Goal: Information Seeking & Learning: Learn about a topic

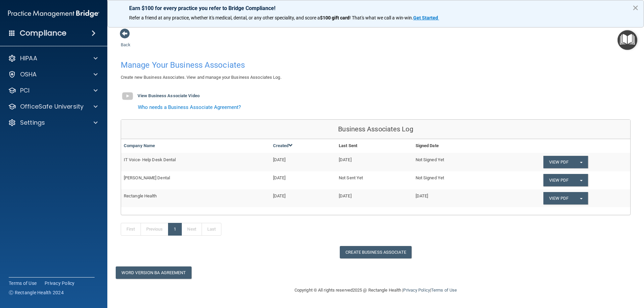
click at [636, 7] on button "×" at bounding box center [635, 7] width 6 height 11
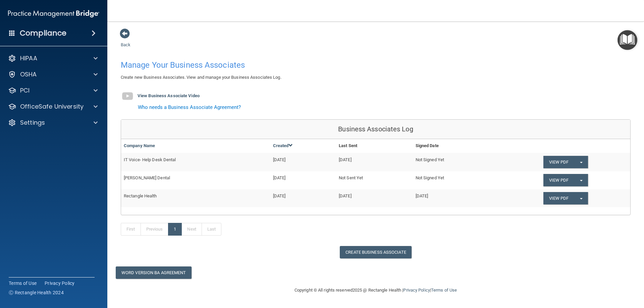
click at [10, 34] on span at bounding box center [12, 33] width 6 height 6
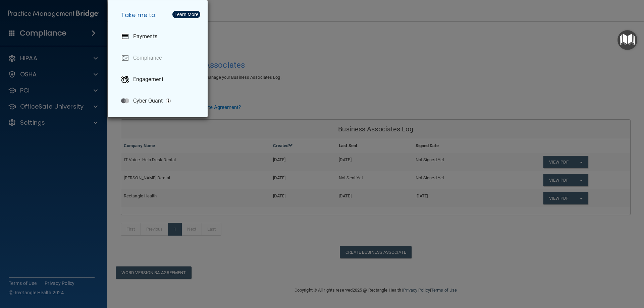
click at [3, 149] on div "Take me to: Payments Compliance Engagement Cyber Quant" at bounding box center [322, 154] width 644 height 308
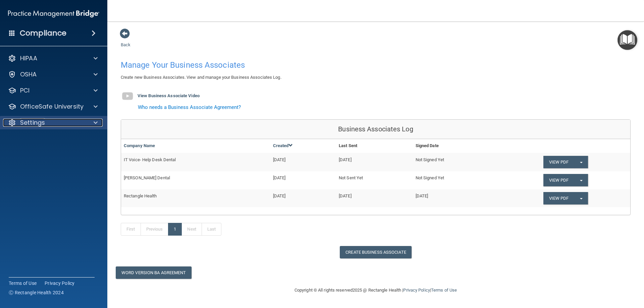
click at [100, 124] on div at bounding box center [94, 123] width 17 height 8
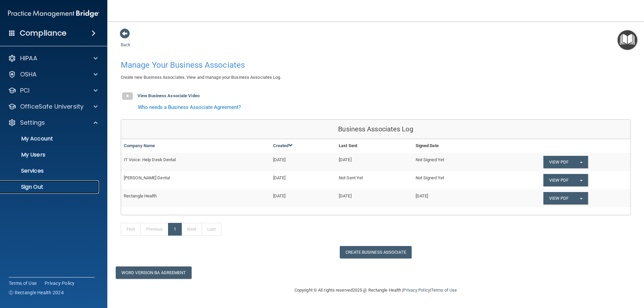
click at [21, 186] on p "Sign Out" at bounding box center [50, 187] width 92 height 7
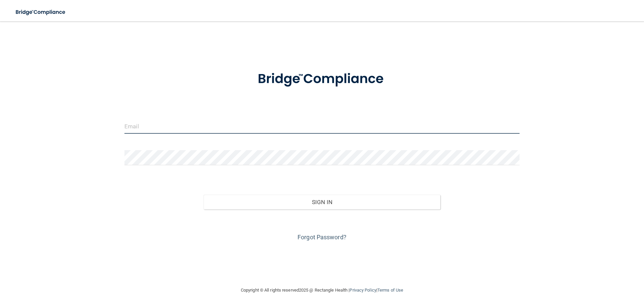
click at [166, 125] on input "email" at bounding box center [321, 126] width 395 height 15
type input "[EMAIL_ADDRESS][DOMAIN_NAME]"
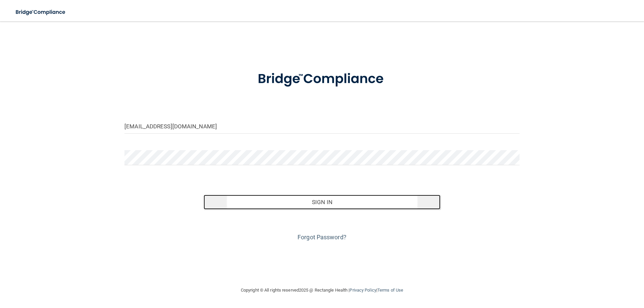
click at [336, 206] on button "Sign In" at bounding box center [322, 202] width 237 height 15
click at [321, 202] on button "Sign In" at bounding box center [322, 202] width 237 height 15
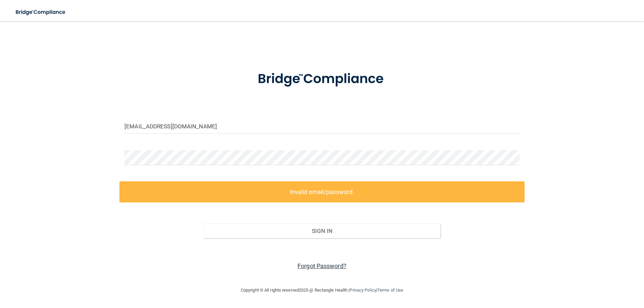
click at [331, 266] on link "Forgot Password?" at bounding box center [321, 266] width 49 height 7
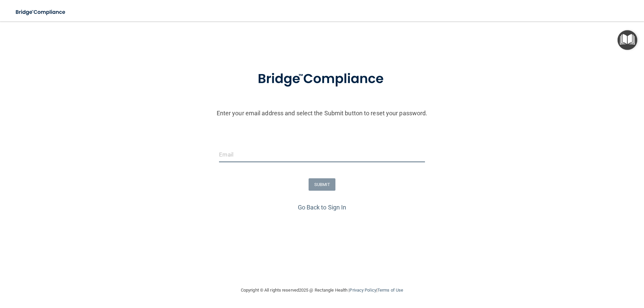
click at [237, 155] on input "email" at bounding box center [322, 154] width 206 height 15
type input "[EMAIL_ADDRESS][DOMAIN_NAME]"
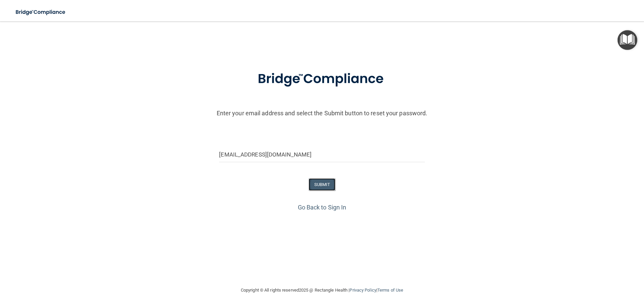
click at [319, 185] on button "SUBMIT" at bounding box center [322, 184] width 27 height 12
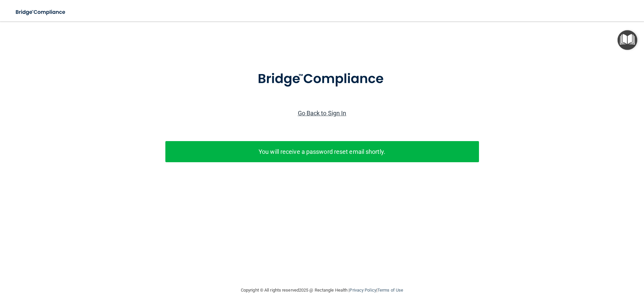
click at [308, 110] on link "Go Back to Sign In" at bounding box center [322, 113] width 49 height 7
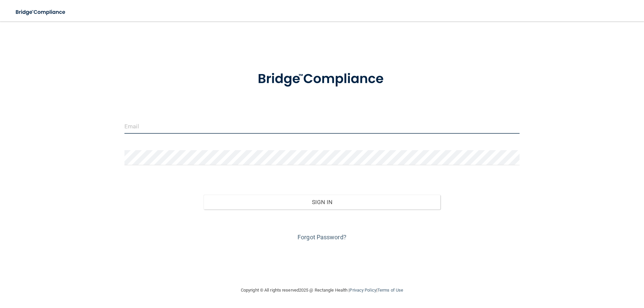
click at [163, 133] on input "email" at bounding box center [321, 126] width 395 height 15
type input "[EMAIL_ADDRESS][DOMAIN_NAME]"
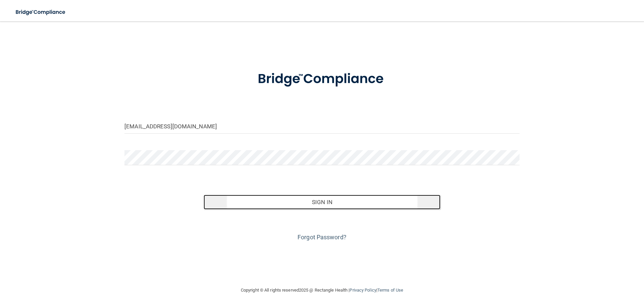
click at [353, 204] on button "Sign In" at bounding box center [322, 202] width 237 height 15
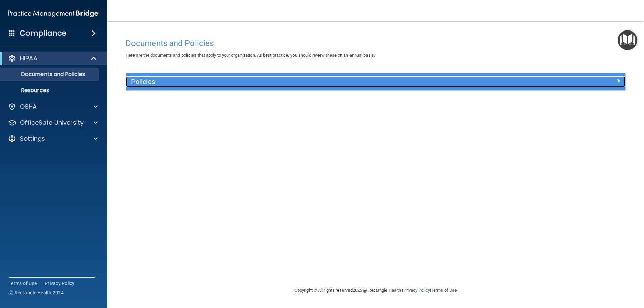
click at [173, 83] on h5 "Policies" at bounding box center [313, 81] width 364 height 7
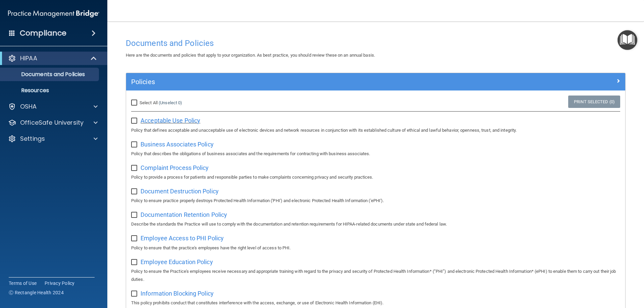
click at [180, 121] on span "Acceptable Use Policy" at bounding box center [171, 120] width 60 height 7
click at [133, 120] on input "checkbox" at bounding box center [135, 120] width 8 height 5
checkbox input "true"
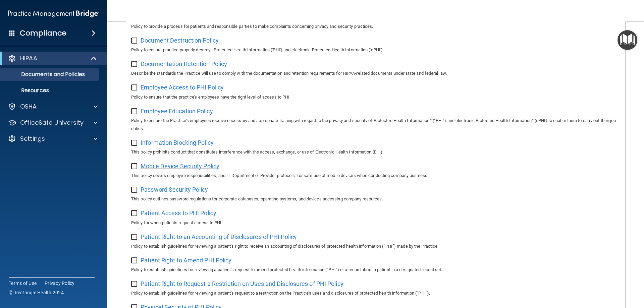
scroll to position [130, 0]
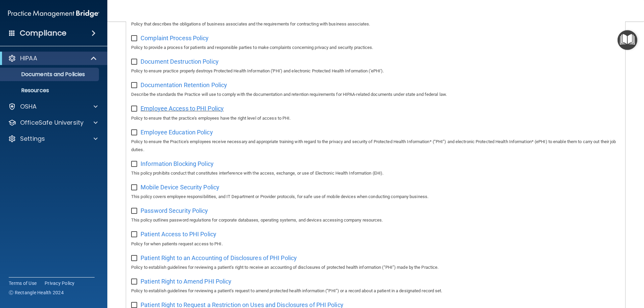
click at [172, 108] on span "Employee Access to PHI Policy" at bounding box center [182, 108] width 83 height 7
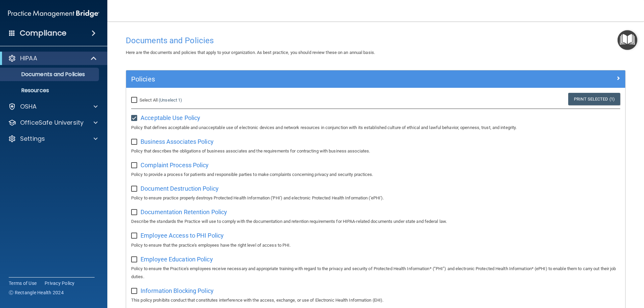
scroll to position [0, 0]
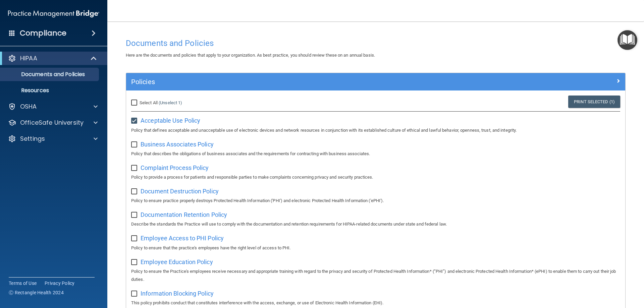
click at [136, 142] on input "checkbox" at bounding box center [135, 144] width 8 height 5
checkbox input "true"
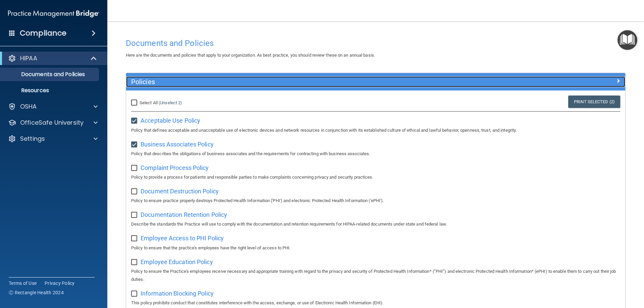
click at [598, 81] on div at bounding box center [562, 80] width 125 height 8
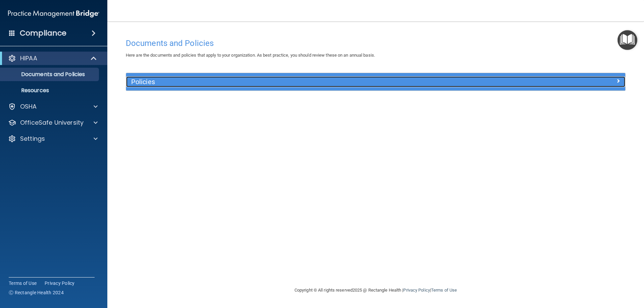
click at [224, 85] on h5 "Policies" at bounding box center [313, 81] width 364 height 7
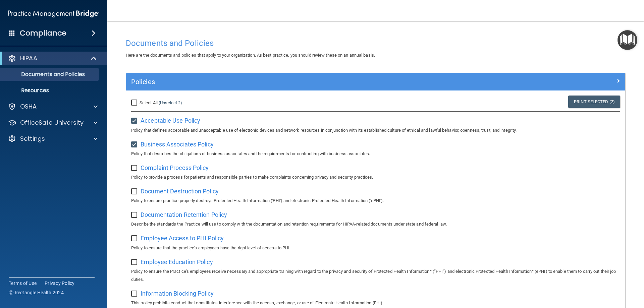
click at [135, 100] on input "Select All (Unselect 2) Unselect All" at bounding box center [135, 102] width 8 height 5
checkbox input "true"
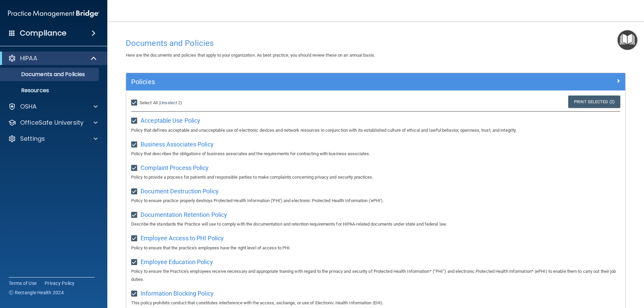
checkbox input "true"
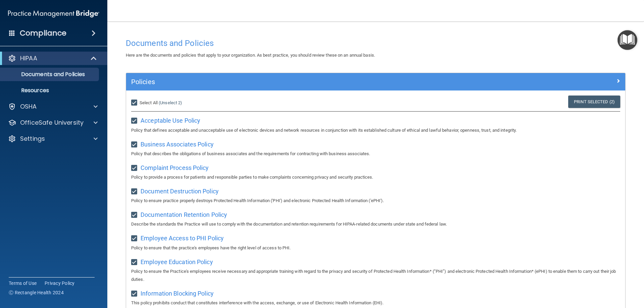
checkbox input "true"
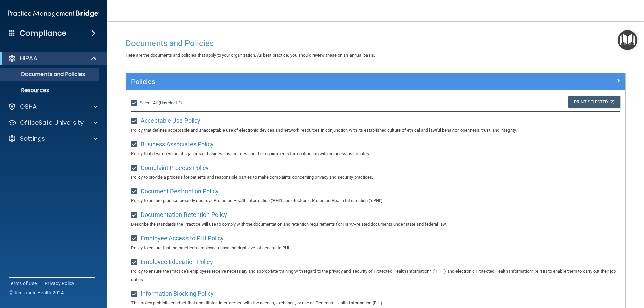
checkbox input "true"
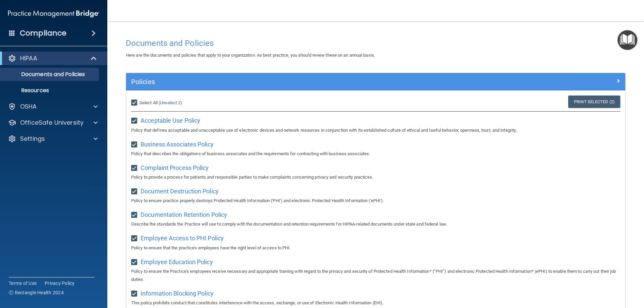
checkbox input "true"
click at [45, 93] on p "Resources" at bounding box center [50, 90] width 92 height 7
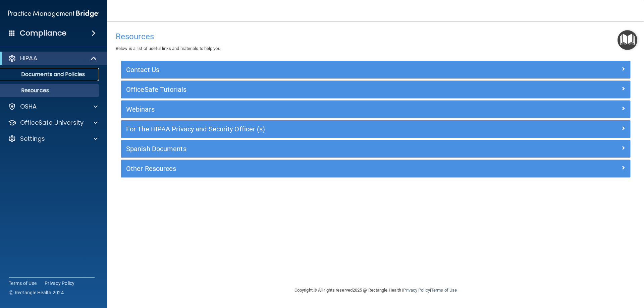
click at [68, 70] on link "Documents and Policies" at bounding box center [46, 74] width 106 height 13
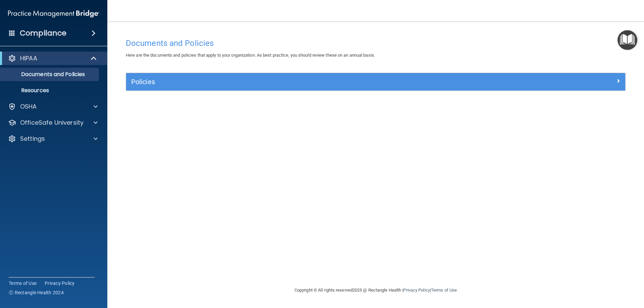
click at [167, 74] on div "Policies" at bounding box center [375, 81] width 499 height 17
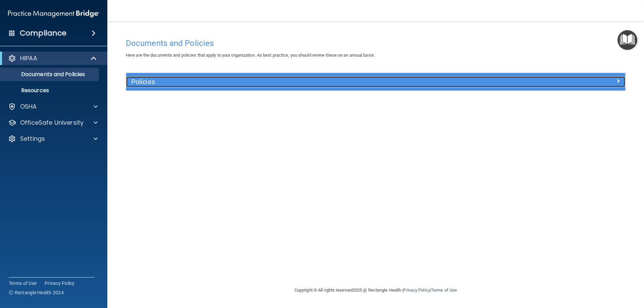
click at [167, 83] on h5 "Policies" at bounding box center [313, 81] width 364 height 7
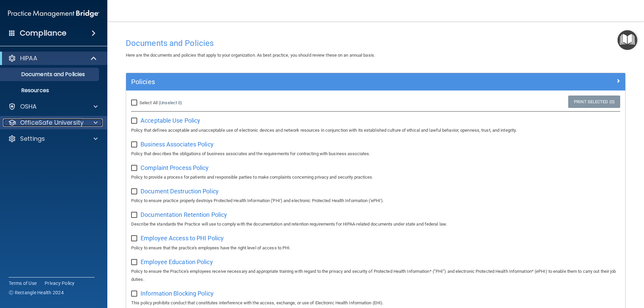
click at [94, 122] on span at bounding box center [96, 123] width 4 height 8
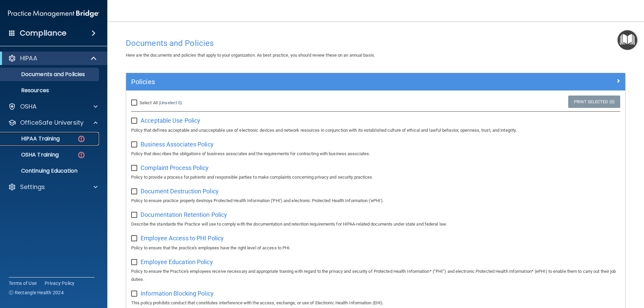
click at [61, 137] on div "HIPAA Training" at bounding box center [50, 138] width 92 height 7
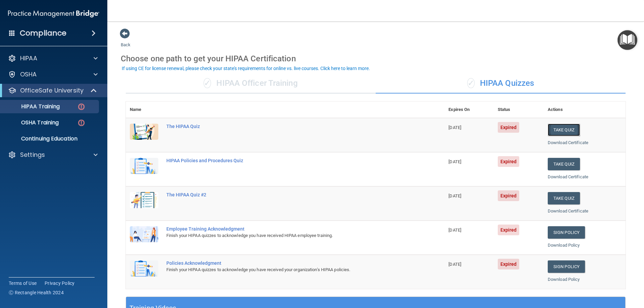
click at [548, 131] on button "Take Quiz" at bounding box center [564, 130] width 32 height 12
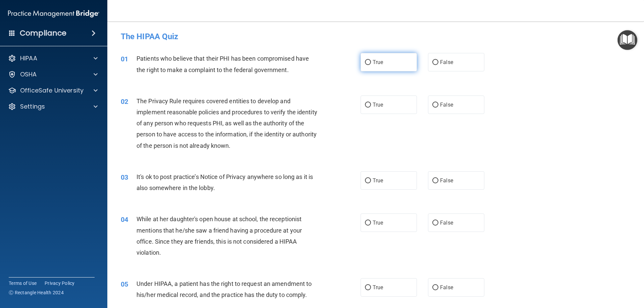
click at [399, 60] on label "True" at bounding box center [389, 62] width 56 height 18
click at [371, 60] on input "True" at bounding box center [368, 62] width 6 height 5
radio input "true"
click at [395, 99] on label "True" at bounding box center [389, 105] width 56 height 18
click at [371, 103] on input "True" at bounding box center [368, 105] width 6 height 5
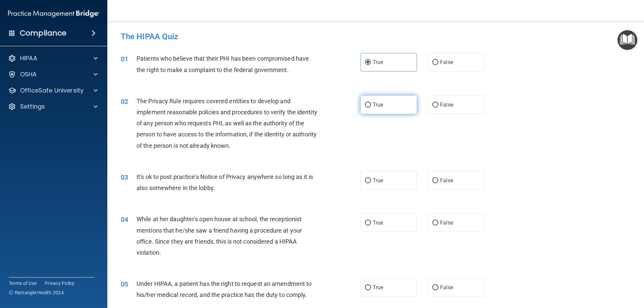
radio input "true"
click at [393, 175] on label "True" at bounding box center [389, 180] width 56 height 18
click at [371, 178] on input "True" at bounding box center [368, 180] width 6 height 5
radio input "true"
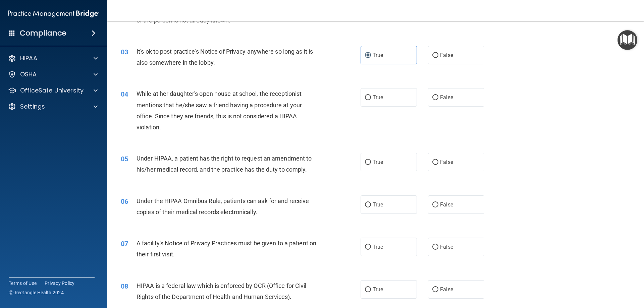
scroll to position [134, 0]
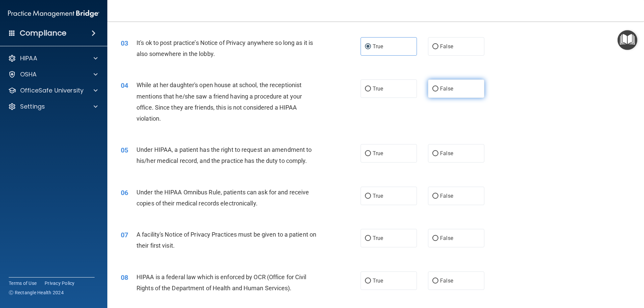
click at [449, 85] on label "False" at bounding box center [456, 88] width 56 height 18
click at [438, 87] on input "False" at bounding box center [435, 89] width 6 height 5
radio input "true"
click at [402, 149] on label "True" at bounding box center [389, 153] width 56 height 18
click at [371, 151] on input "True" at bounding box center [368, 153] width 6 height 5
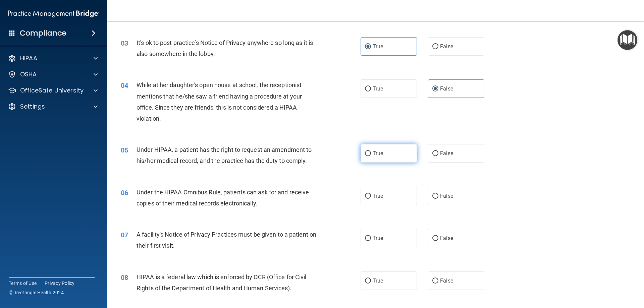
radio input "true"
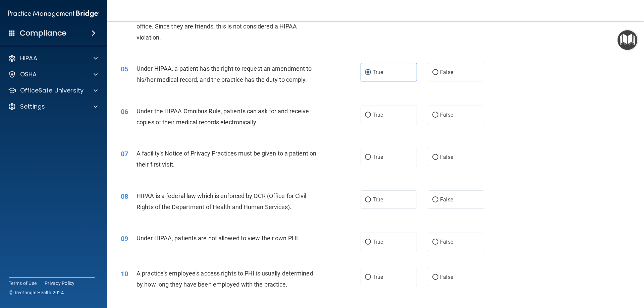
scroll to position [235, 0]
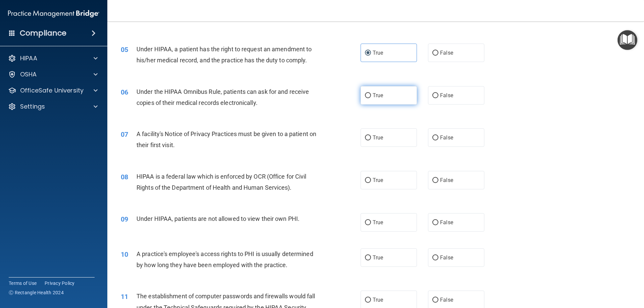
click at [398, 91] on label "True" at bounding box center [389, 95] width 56 height 18
click at [371, 93] on input "True" at bounding box center [368, 95] width 6 height 5
radio input "true"
click at [434, 139] on label "False" at bounding box center [456, 137] width 56 height 18
click at [433, 141] on input "False" at bounding box center [435, 137] width 6 height 5
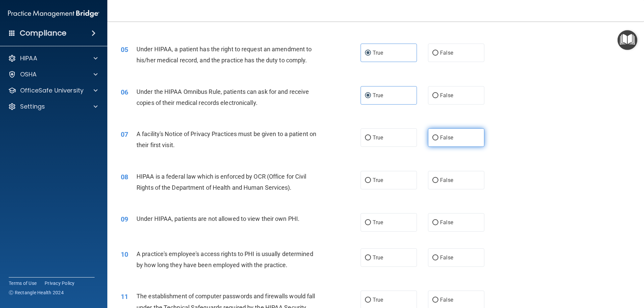
radio input "true"
click at [377, 180] on span "True" at bounding box center [378, 180] width 10 height 6
click at [371, 180] on input "True" at bounding box center [368, 180] width 6 height 5
radio input "true"
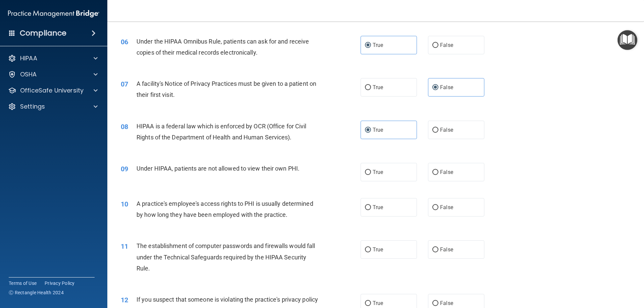
scroll to position [302, 0]
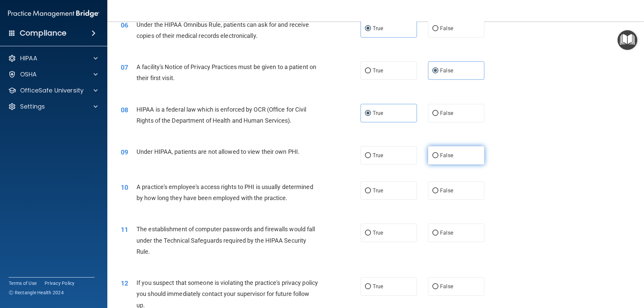
click at [444, 156] on span "False" at bounding box center [446, 155] width 13 height 6
click at [438, 156] on input "False" at bounding box center [435, 155] width 6 height 5
radio input "true"
click at [444, 191] on span "False" at bounding box center [446, 190] width 13 height 6
click at [438, 191] on input "False" at bounding box center [435, 190] width 6 height 5
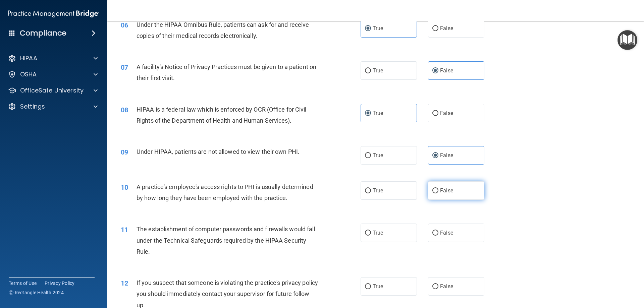
radio input "true"
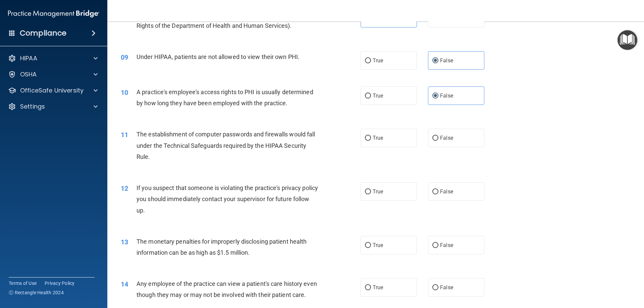
scroll to position [436, 0]
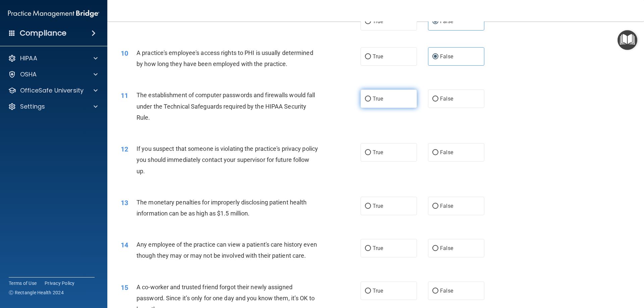
click at [393, 100] on label "True" at bounding box center [389, 99] width 56 height 18
click at [371, 100] on input "True" at bounding box center [368, 99] width 6 height 5
radio input "true"
click at [381, 151] on label "True" at bounding box center [389, 152] width 56 height 18
click at [371, 151] on input "True" at bounding box center [368, 152] width 6 height 5
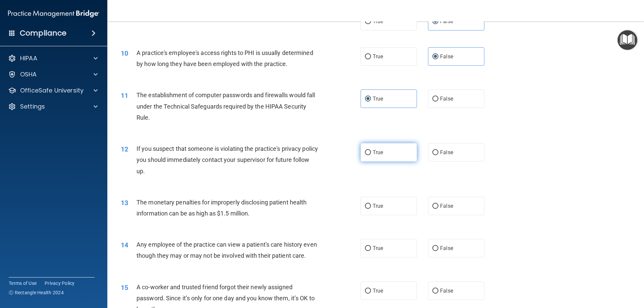
radio input "true"
click at [388, 209] on label "True" at bounding box center [389, 206] width 56 height 18
click at [371, 209] on input "True" at bounding box center [368, 206] width 6 height 5
radio input "true"
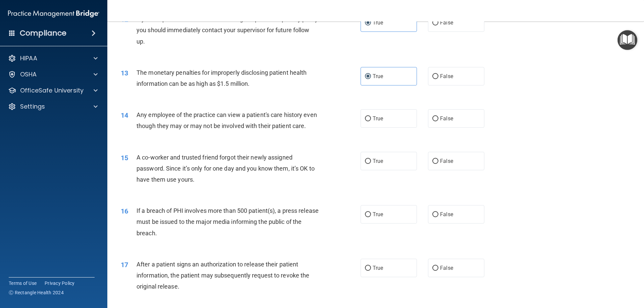
scroll to position [604, 0]
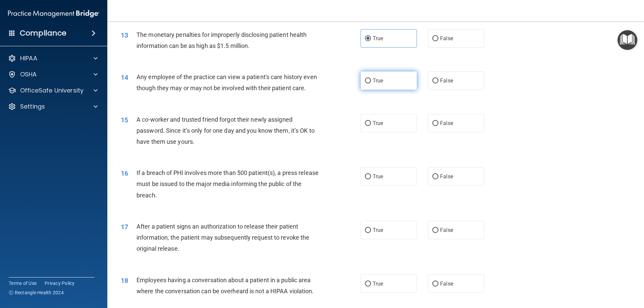
click at [386, 80] on label "True" at bounding box center [389, 80] width 56 height 18
click at [371, 80] on input "True" at bounding box center [368, 80] width 6 height 5
radio input "true"
click at [455, 132] on label "False" at bounding box center [456, 123] width 56 height 18
click at [438, 126] on input "False" at bounding box center [435, 123] width 6 height 5
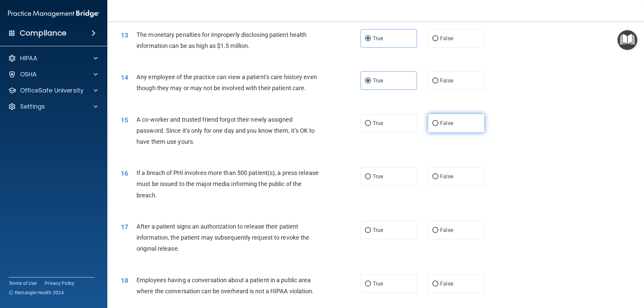
radio input "true"
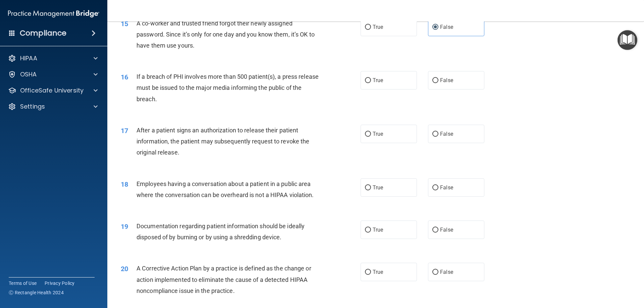
scroll to position [704, 0]
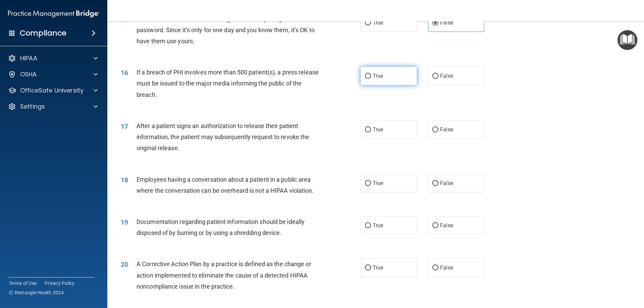
click at [389, 85] on label "True" at bounding box center [389, 76] width 56 height 18
click at [371, 79] on input "True" at bounding box center [368, 76] width 6 height 5
radio input "true"
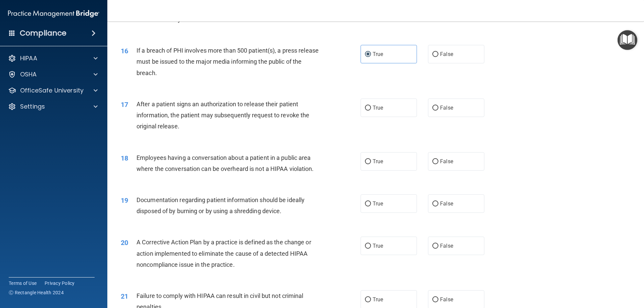
scroll to position [738, 0]
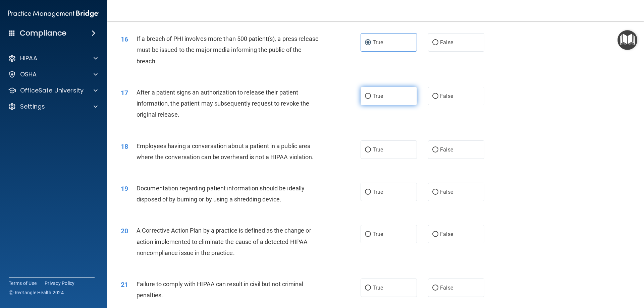
click at [384, 105] on label "True" at bounding box center [389, 96] width 56 height 18
click at [371, 99] on input "True" at bounding box center [368, 96] width 6 height 5
radio input "true"
click at [442, 153] on span "False" at bounding box center [446, 150] width 13 height 6
click at [438, 153] on input "False" at bounding box center [435, 150] width 6 height 5
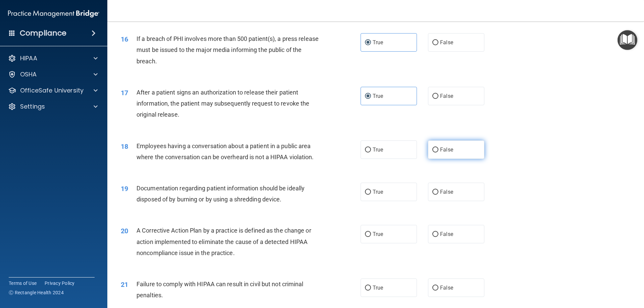
radio input "true"
click at [390, 201] on label "True" at bounding box center [389, 192] width 56 height 18
click at [371, 195] on input "True" at bounding box center [368, 192] width 6 height 5
radio input "true"
click at [390, 242] on label "True" at bounding box center [389, 234] width 56 height 18
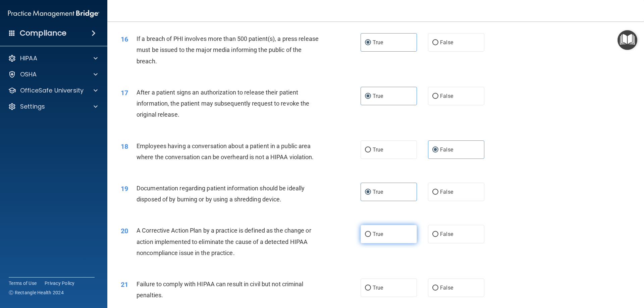
click at [371, 237] on input "True" at bounding box center [368, 234] width 6 height 5
radio input "true"
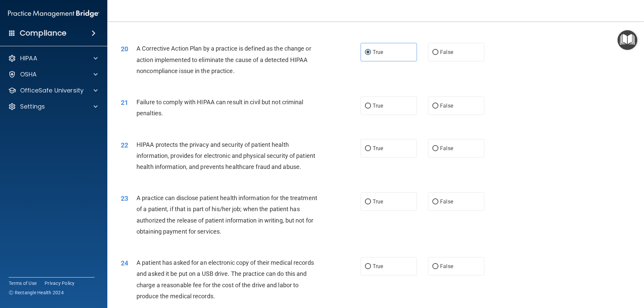
scroll to position [910, 0]
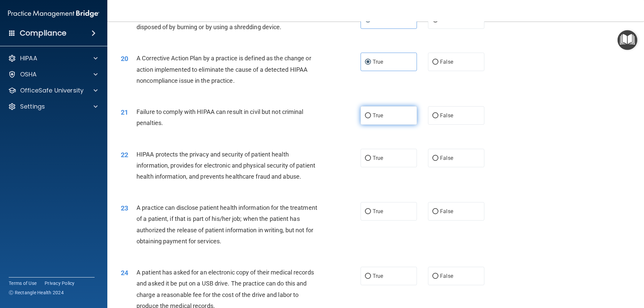
click at [374, 119] on span "True" at bounding box center [378, 115] width 10 height 6
click at [371, 118] on input "True" at bounding box center [368, 115] width 6 height 5
radio input "true"
click at [378, 167] on label "True" at bounding box center [389, 158] width 56 height 18
click at [371, 161] on input "True" at bounding box center [368, 158] width 6 height 5
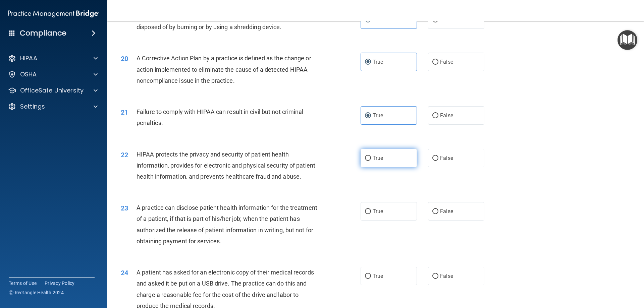
radio input "true"
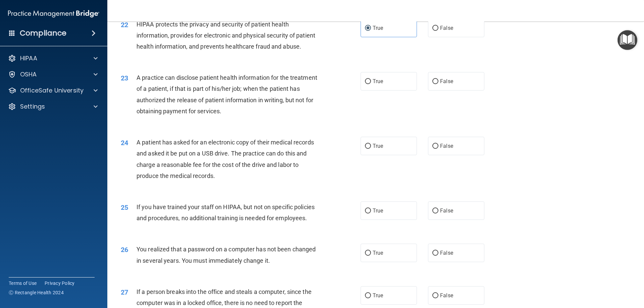
scroll to position [1044, 0]
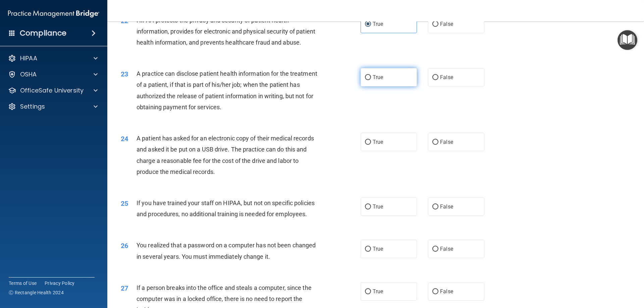
click at [379, 80] on span "True" at bounding box center [378, 77] width 10 height 6
click at [371, 80] on input "True" at bounding box center [368, 77] width 6 height 5
radio input "true"
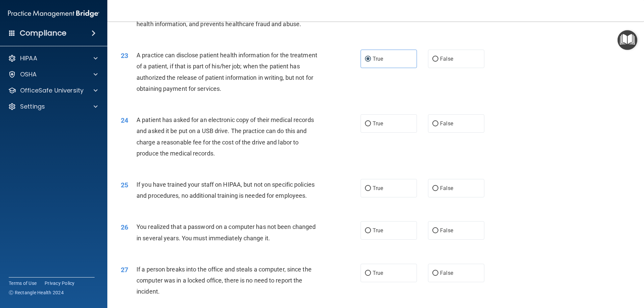
scroll to position [1078, 0]
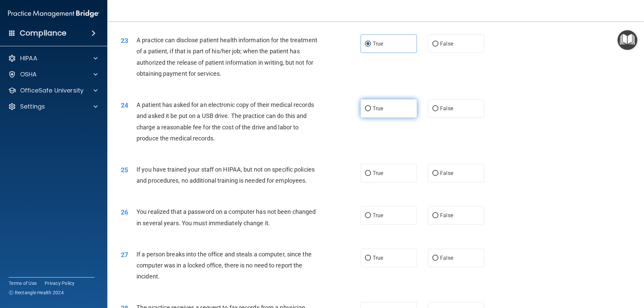
click at [385, 118] on label "True" at bounding box center [389, 108] width 56 height 18
click at [371, 111] on input "True" at bounding box center [368, 108] width 6 height 5
radio input "true"
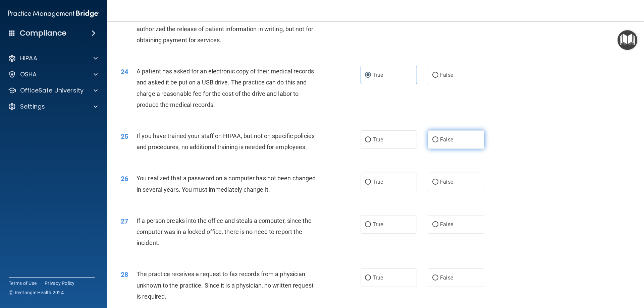
click at [453, 149] on label "False" at bounding box center [456, 139] width 56 height 18
click at [438, 143] on input "False" at bounding box center [435, 139] width 6 height 5
radio input "true"
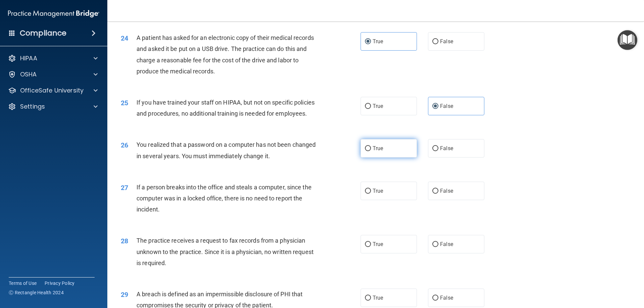
click at [396, 158] on label "True" at bounding box center [389, 148] width 56 height 18
click at [371, 151] on input "True" at bounding box center [368, 148] width 6 height 5
radio input "true"
click at [444, 194] on span "False" at bounding box center [446, 191] width 13 height 6
click at [438, 194] on input "False" at bounding box center [435, 191] width 6 height 5
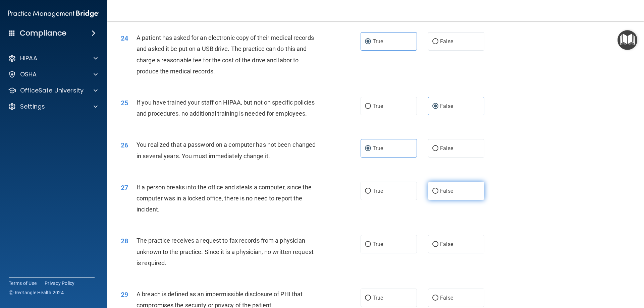
radio input "true"
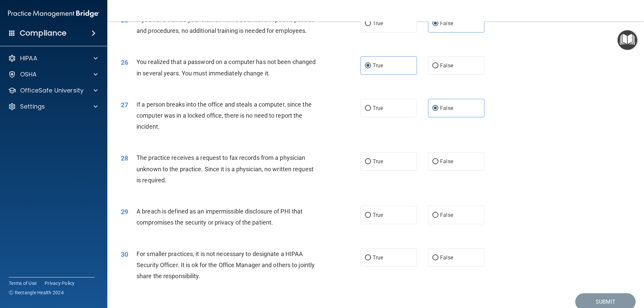
scroll to position [1246, 0]
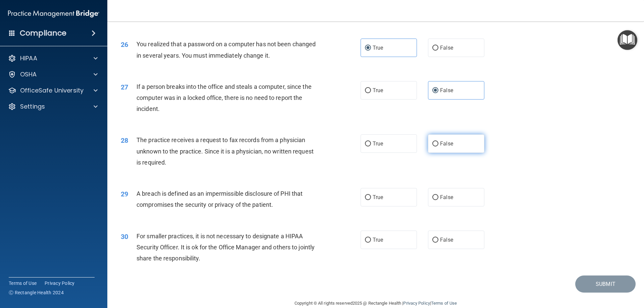
click at [458, 153] on label "False" at bounding box center [456, 143] width 56 height 18
click at [438, 147] on input "False" at bounding box center [435, 144] width 6 height 5
radio input "true"
click at [390, 207] on label "True" at bounding box center [389, 197] width 56 height 18
click at [371, 200] on input "True" at bounding box center [368, 197] width 6 height 5
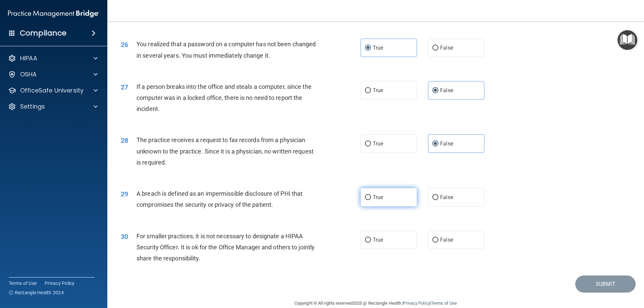
radio input "true"
click at [455, 249] on label "False" at bounding box center [456, 240] width 56 height 18
click at [438, 243] on input "False" at bounding box center [435, 240] width 6 height 5
radio input "true"
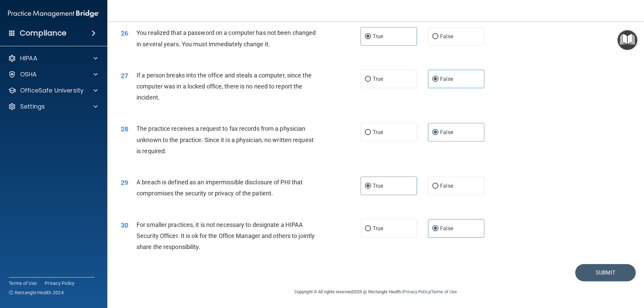
scroll to position [1279, 0]
click at [591, 274] on button "Submit" at bounding box center [605, 272] width 60 height 17
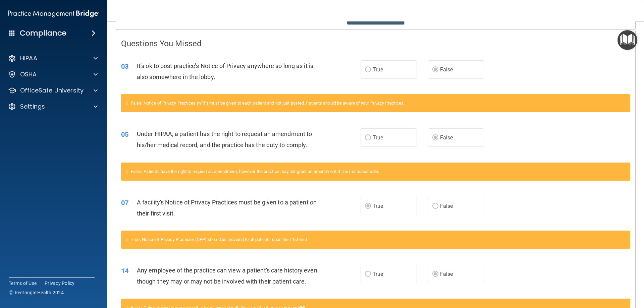
scroll to position [134, 0]
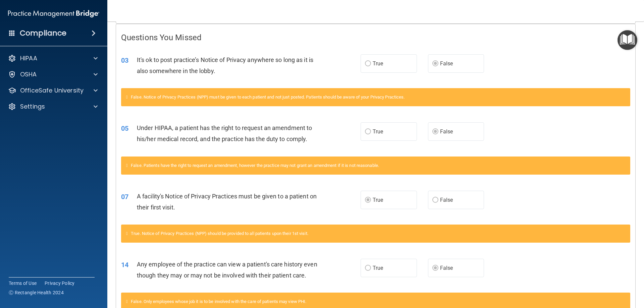
click at [394, 59] on label "True" at bounding box center [389, 63] width 56 height 18
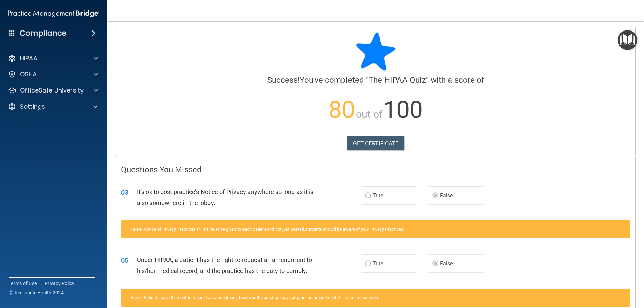
scroll to position [0, 0]
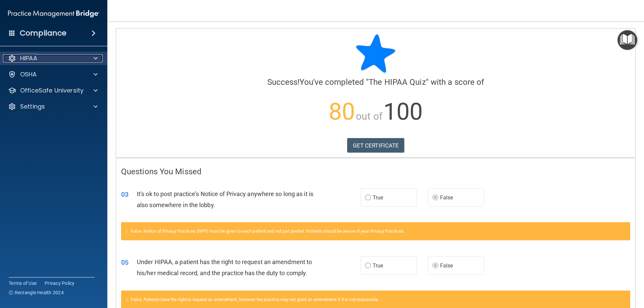
click at [90, 58] on div at bounding box center [94, 58] width 17 height 8
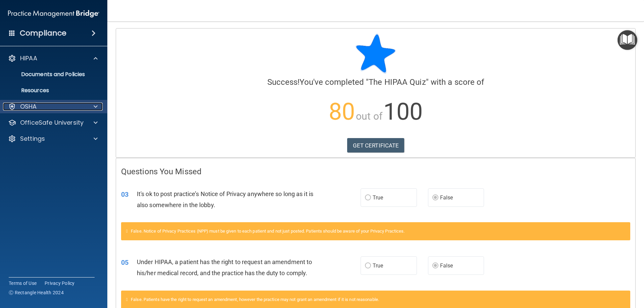
click at [97, 107] on span at bounding box center [96, 107] width 4 height 8
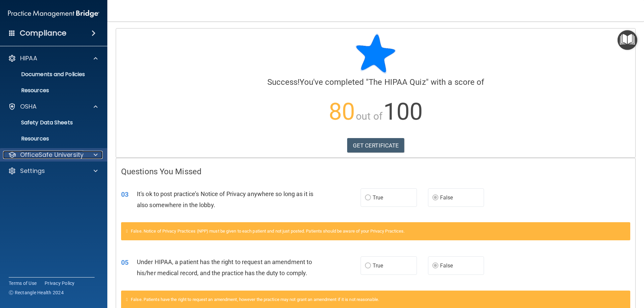
click at [100, 154] on div at bounding box center [94, 155] width 17 height 8
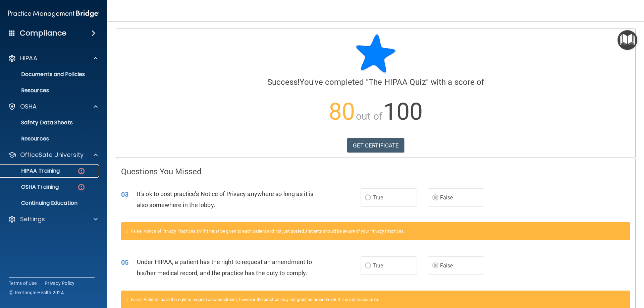
click at [63, 169] on div "HIPAA Training" at bounding box center [50, 171] width 92 height 7
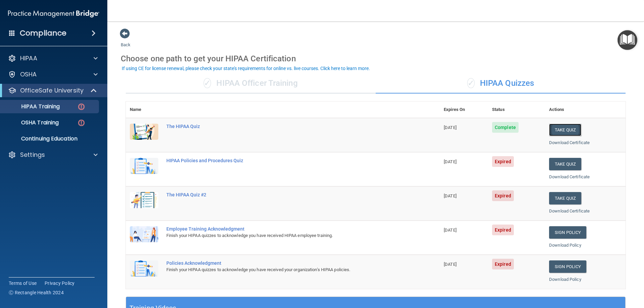
click at [554, 133] on button "Take Quiz" at bounding box center [565, 130] width 32 height 12
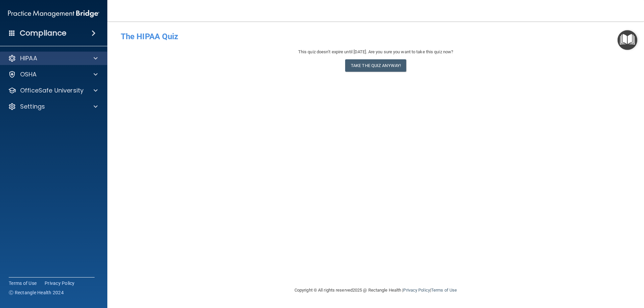
click at [93, 53] on div "HIPAA" at bounding box center [54, 58] width 108 height 13
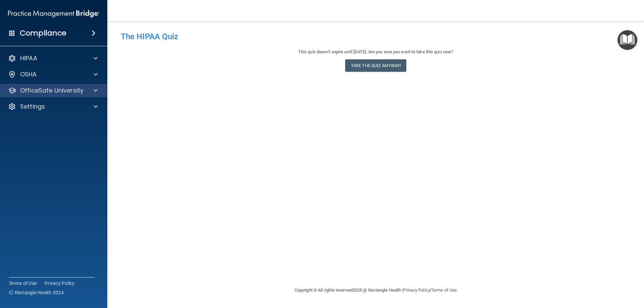
click at [96, 86] on div "OfficeSafe University" at bounding box center [54, 90] width 108 height 13
click at [93, 86] on div "OfficeSafe University" at bounding box center [54, 90] width 108 height 13
click at [145, 38] on h4 "The HIPAA Quiz" at bounding box center [376, 36] width 510 height 9
click at [94, 91] on span at bounding box center [96, 91] width 4 height 8
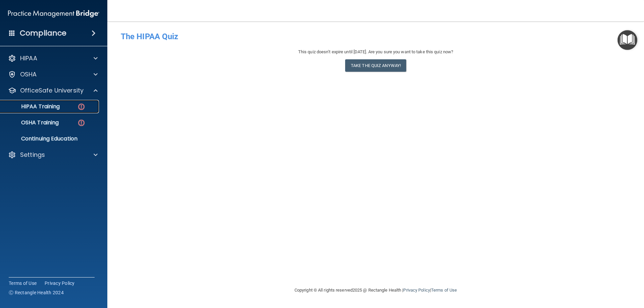
click at [64, 105] on div "HIPAA Training" at bounding box center [50, 106] width 92 height 7
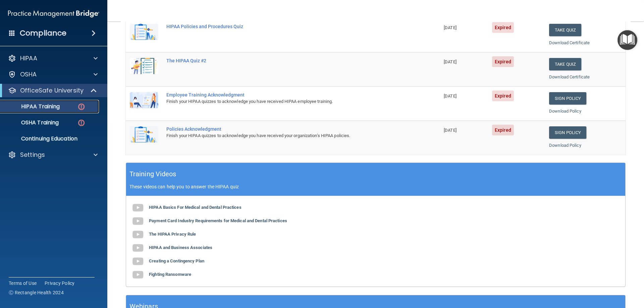
scroll to position [101, 0]
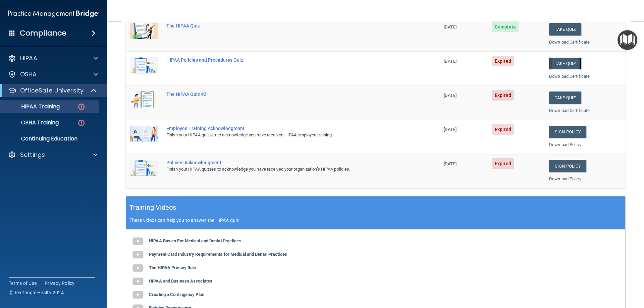
click at [562, 63] on button "Take Quiz" at bounding box center [565, 63] width 32 height 12
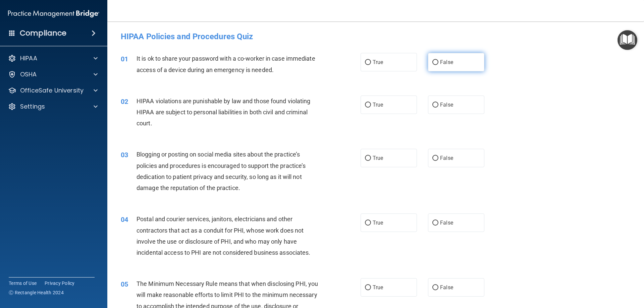
click at [462, 64] on label "False" at bounding box center [456, 62] width 56 height 18
click at [438, 64] on input "False" at bounding box center [435, 62] width 6 height 5
radio input "true"
click at [458, 105] on label "False" at bounding box center [456, 105] width 56 height 18
click at [438, 105] on input "False" at bounding box center [435, 105] width 6 height 5
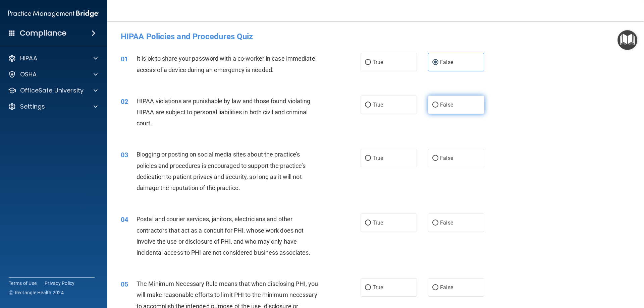
radio input "true"
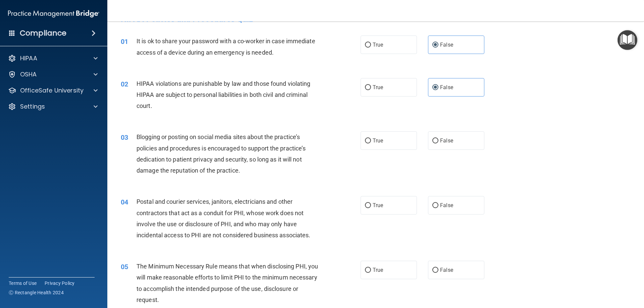
scroll to position [34, 0]
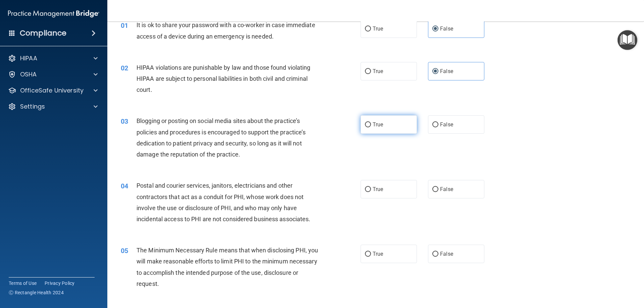
click at [399, 123] on label "True" at bounding box center [389, 124] width 56 height 18
click at [371, 123] on input "True" at bounding box center [368, 124] width 6 height 5
radio input "true"
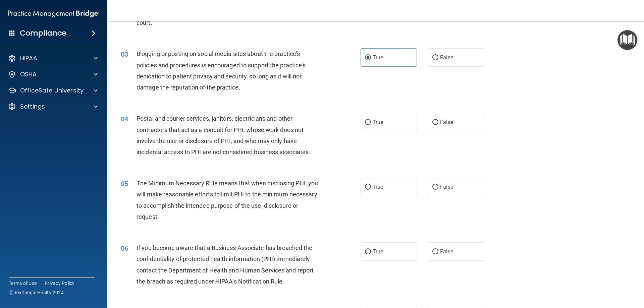
scroll to position [134, 0]
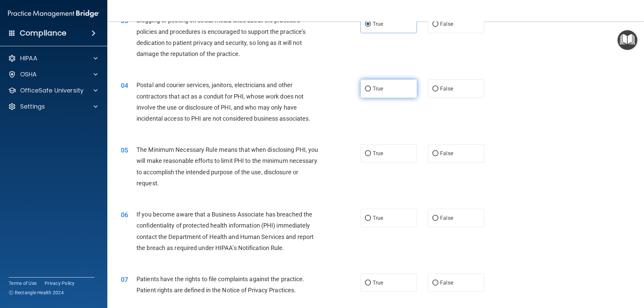
click at [376, 90] on span "True" at bounding box center [378, 89] width 10 height 6
click at [371, 90] on input "True" at bounding box center [368, 89] width 6 height 5
radio input "true"
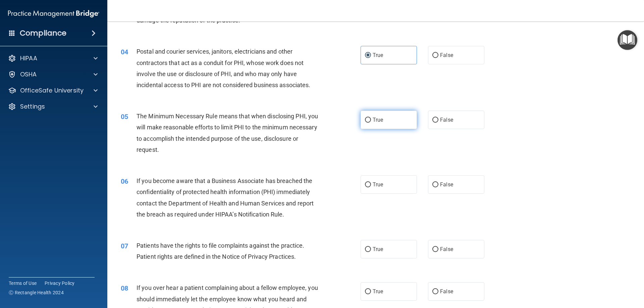
click at [396, 116] on label "True" at bounding box center [389, 120] width 56 height 18
click at [371, 118] on input "True" at bounding box center [368, 120] width 6 height 5
radio input "true"
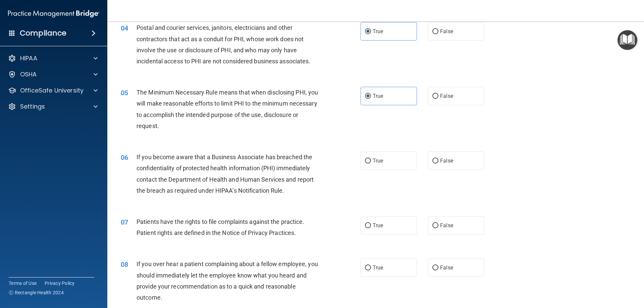
scroll to position [235, 0]
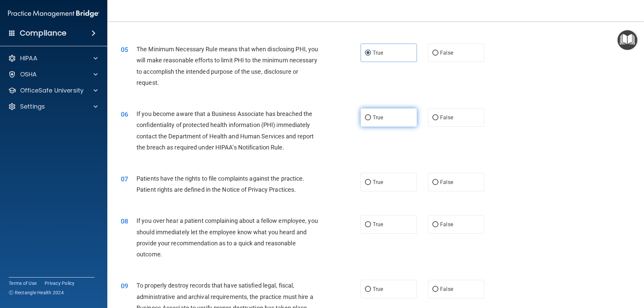
click at [378, 114] on label "True" at bounding box center [389, 117] width 56 height 18
click at [371, 115] on input "True" at bounding box center [368, 117] width 6 height 5
radio input "true"
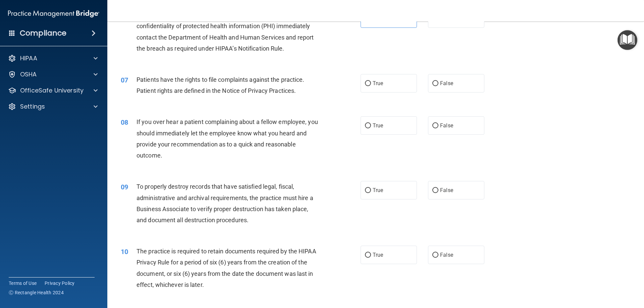
scroll to position [335, 0]
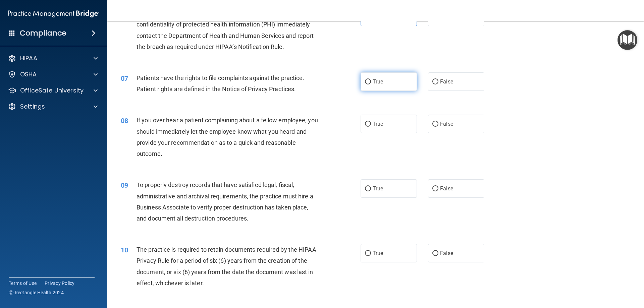
click at [391, 72] on label "True" at bounding box center [389, 81] width 56 height 18
click at [371, 79] on input "True" at bounding box center [368, 81] width 6 height 5
radio input "true"
click at [403, 120] on label "True" at bounding box center [389, 124] width 56 height 18
click at [371, 122] on input "True" at bounding box center [368, 124] width 6 height 5
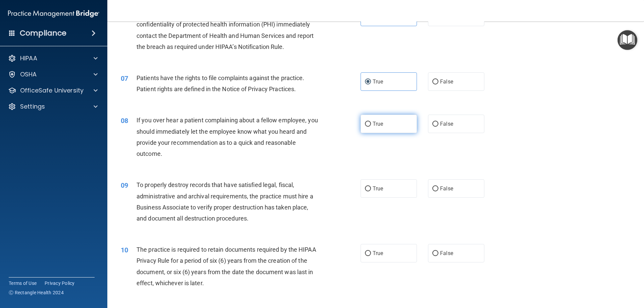
radio input "true"
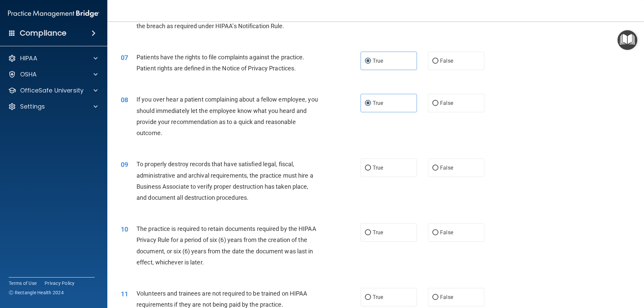
scroll to position [436, 0]
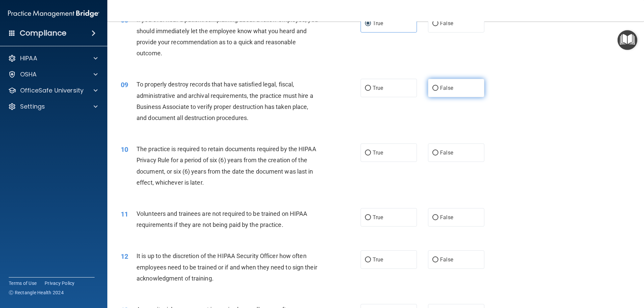
click at [445, 93] on label "False" at bounding box center [456, 88] width 56 height 18
click at [438, 91] on input "False" at bounding box center [435, 88] width 6 height 5
radio input "true"
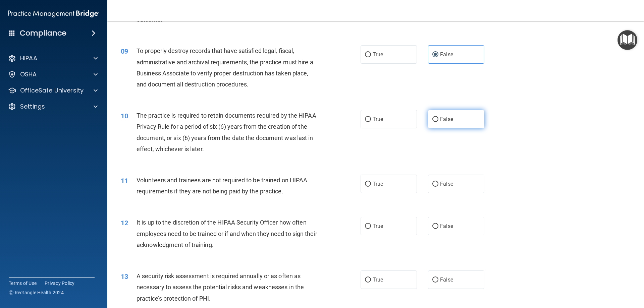
click at [454, 122] on label "False" at bounding box center [456, 119] width 56 height 18
click at [438, 122] on input "False" at bounding box center [435, 119] width 6 height 5
radio input "true"
click at [407, 184] on label "True" at bounding box center [389, 184] width 56 height 18
click at [371, 184] on input "True" at bounding box center [368, 184] width 6 height 5
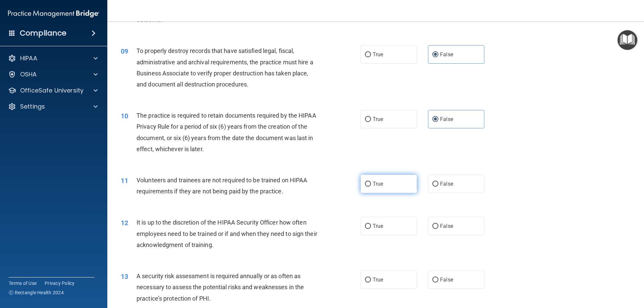
radio input "true"
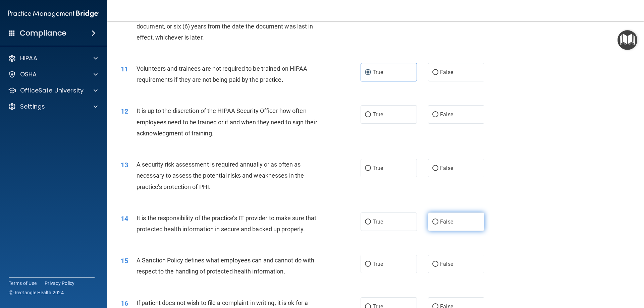
scroll to position [604, 0]
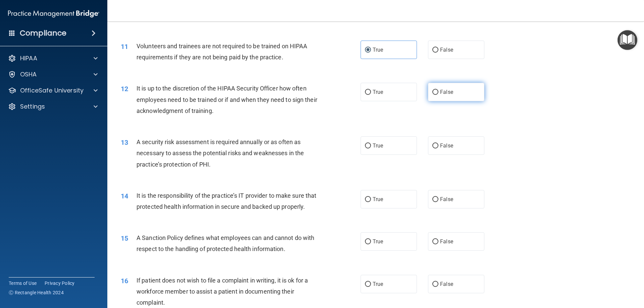
click at [434, 96] on label "False" at bounding box center [456, 92] width 56 height 18
click at [434, 95] on input "False" at bounding box center [435, 92] width 6 height 5
radio input "true"
click at [390, 142] on label "True" at bounding box center [389, 145] width 56 height 18
click at [371, 144] on input "True" at bounding box center [368, 146] width 6 height 5
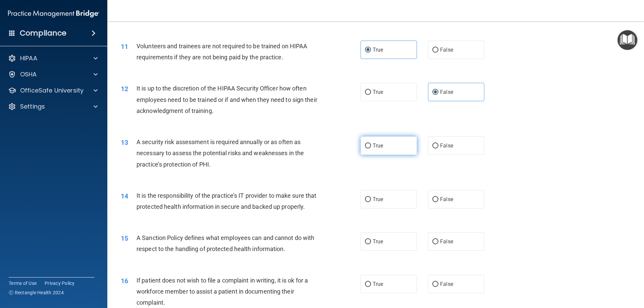
radio input "true"
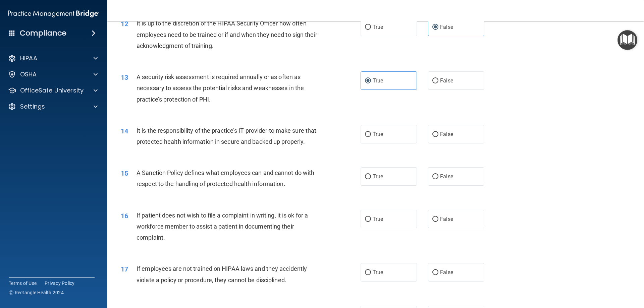
scroll to position [671, 0]
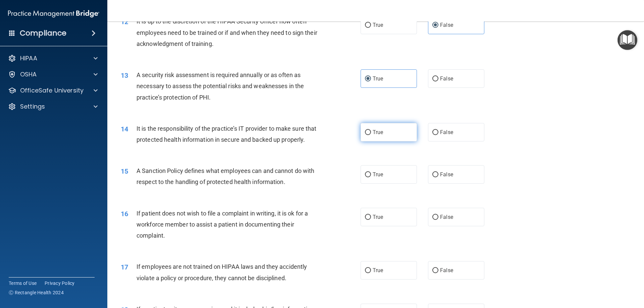
click at [404, 131] on label "True" at bounding box center [389, 132] width 56 height 18
click at [371, 131] on input "True" at bounding box center [368, 132] width 6 height 5
radio input "true"
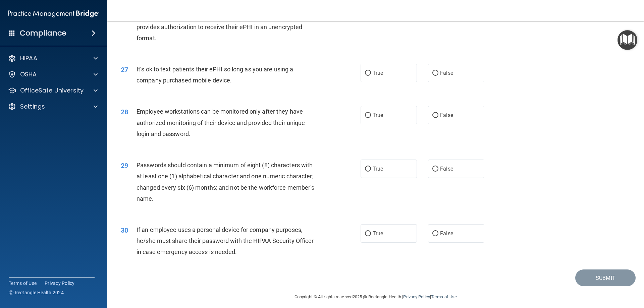
scroll to position [1375, 0]
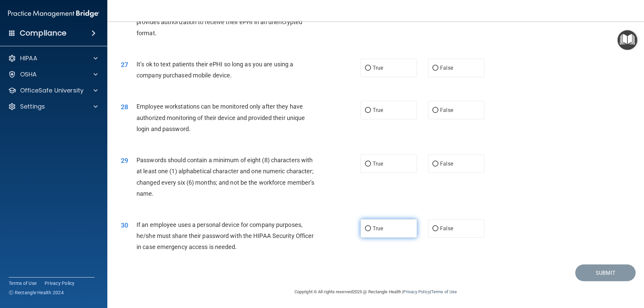
click at [399, 228] on label "True" at bounding box center [389, 228] width 56 height 18
click at [371, 228] on input "True" at bounding box center [368, 228] width 6 height 5
radio input "true"
click at [376, 164] on span "True" at bounding box center [378, 164] width 10 height 6
click at [371, 164] on input "True" at bounding box center [368, 164] width 6 height 5
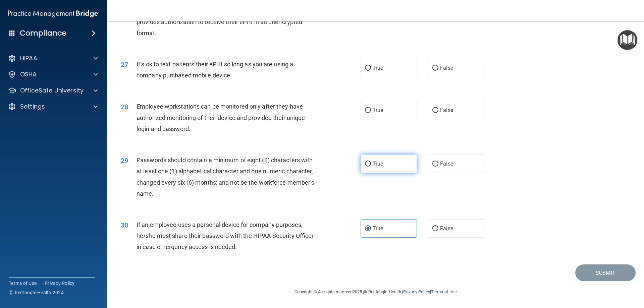
radio input "true"
click at [379, 113] on span "True" at bounding box center [378, 110] width 10 height 6
click at [371, 113] on input "True" at bounding box center [368, 110] width 6 height 5
radio input "true"
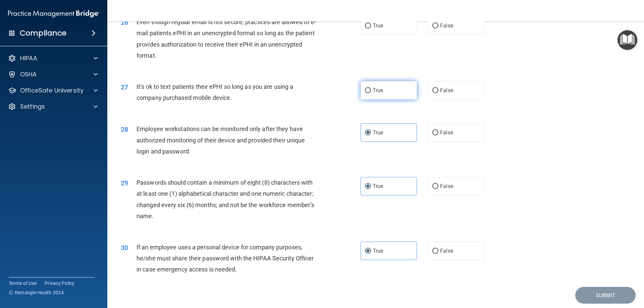
click at [380, 100] on label "True" at bounding box center [389, 90] width 56 height 18
click at [371, 93] on input "True" at bounding box center [368, 90] width 6 height 5
radio input "true"
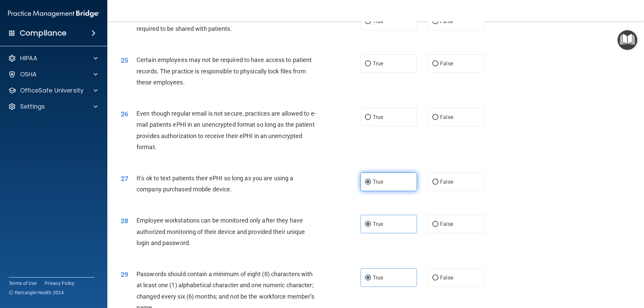
scroll to position [1241, 0]
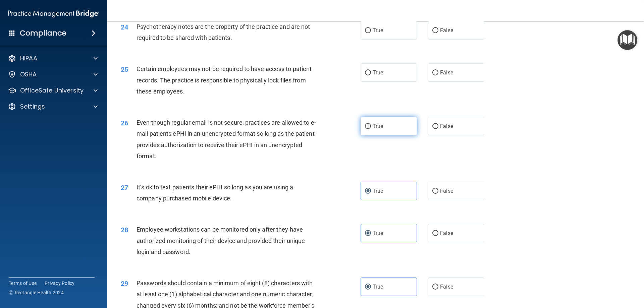
click at [404, 133] on label "True" at bounding box center [389, 126] width 56 height 18
click at [371, 129] on input "True" at bounding box center [368, 126] width 6 height 5
radio input "true"
click at [388, 82] on label "True" at bounding box center [389, 72] width 56 height 18
click at [371, 75] on input "True" at bounding box center [368, 72] width 6 height 5
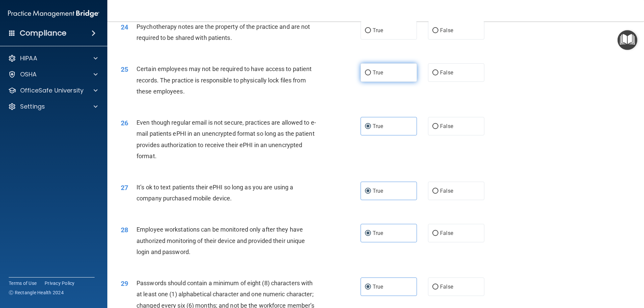
radio input "true"
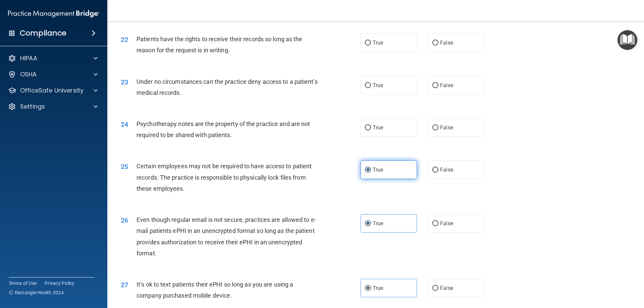
scroll to position [1141, 0]
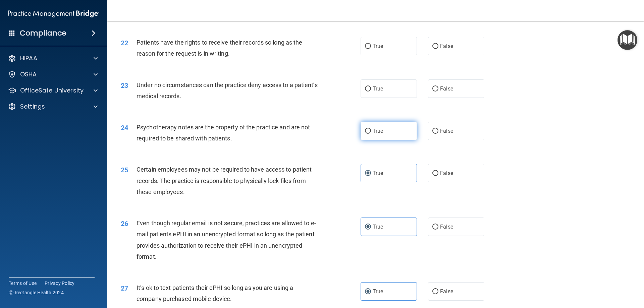
click at [408, 135] on label "True" at bounding box center [389, 131] width 56 height 18
click at [371, 134] on input "True" at bounding box center [368, 131] width 6 height 5
radio input "true"
click at [400, 98] on label "True" at bounding box center [389, 88] width 56 height 18
click at [371, 92] on input "True" at bounding box center [368, 89] width 6 height 5
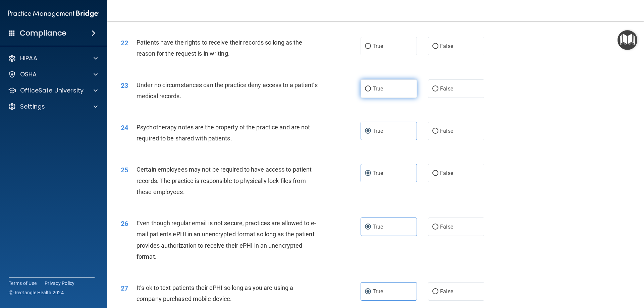
radio input "true"
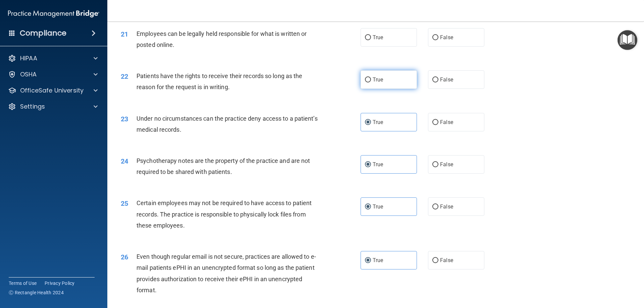
click at [396, 89] on label "True" at bounding box center [389, 79] width 56 height 18
click at [371, 82] on input "True" at bounding box center [368, 79] width 6 height 5
radio input "true"
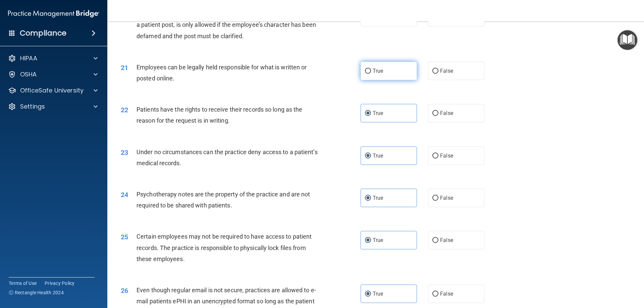
click at [411, 80] on label "True" at bounding box center [389, 71] width 56 height 18
click at [371, 74] on input "True" at bounding box center [368, 71] width 6 height 5
radio input "true"
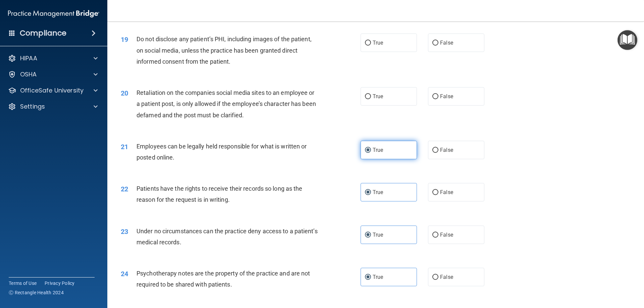
scroll to position [973, 0]
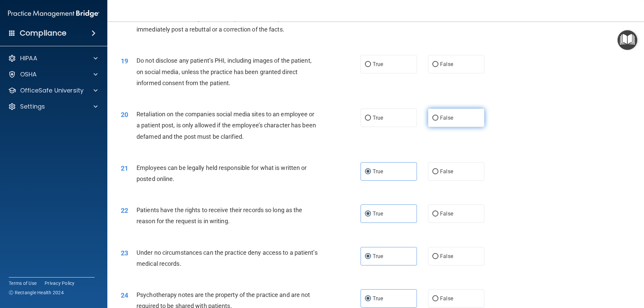
click at [460, 125] on label "False" at bounding box center [456, 118] width 56 height 18
click at [438, 121] on input "False" at bounding box center [435, 118] width 6 height 5
radio input "true"
click at [397, 73] on label "True" at bounding box center [389, 64] width 56 height 18
click at [371, 67] on input "True" at bounding box center [368, 64] width 6 height 5
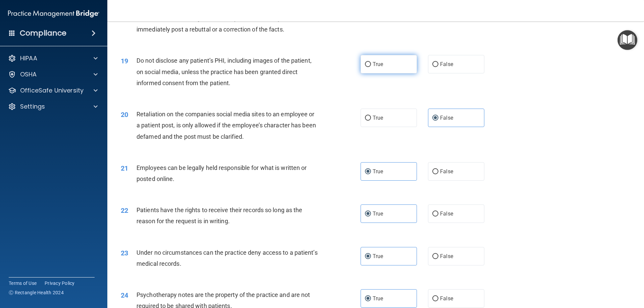
radio input "true"
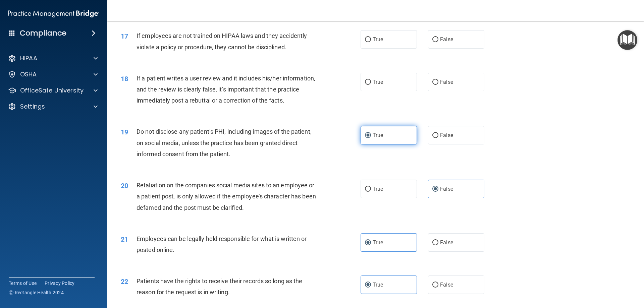
scroll to position [872, 0]
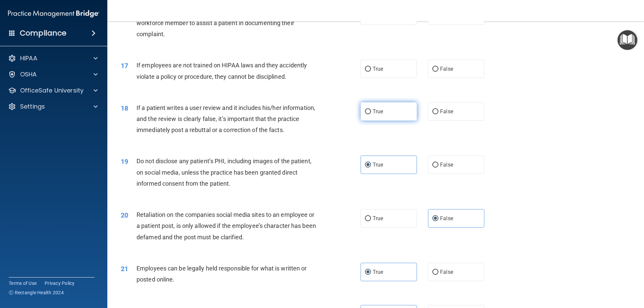
click at [394, 121] on label "True" at bounding box center [389, 111] width 56 height 18
click at [371, 114] on input "True" at bounding box center [368, 111] width 6 height 5
radio input "true"
click at [457, 78] on label "False" at bounding box center [456, 69] width 56 height 18
click at [438, 72] on input "False" at bounding box center [435, 69] width 6 height 5
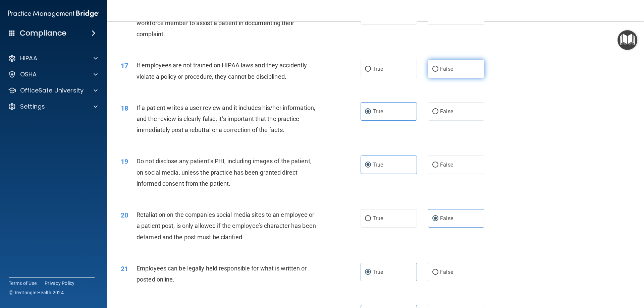
radio input "true"
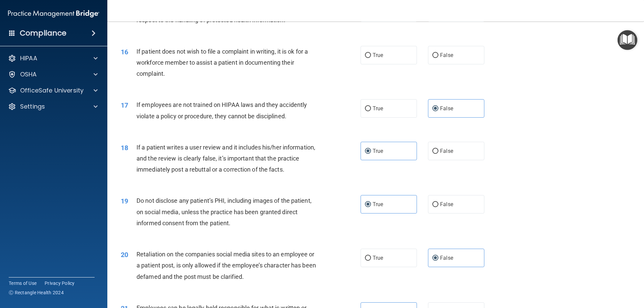
scroll to position [738, 0]
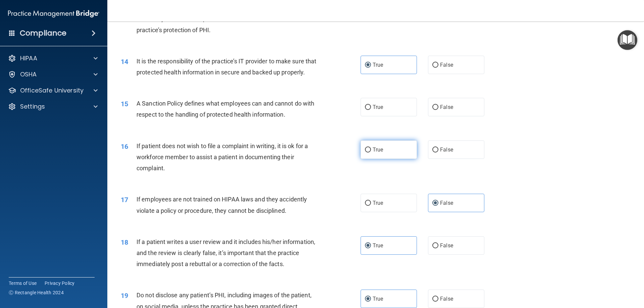
click at [390, 155] on label "True" at bounding box center [389, 150] width 56 height 18
click at [371, 153] on input "True" at bounding box center [368, 150] width 6 height 5
radio input "true"
click at [382, 116] on label "True" at bounding box center [389, 107] width 56 height 18
click at [371, 110] on input "True" at bounding box center [368, 107] width 6 height 5
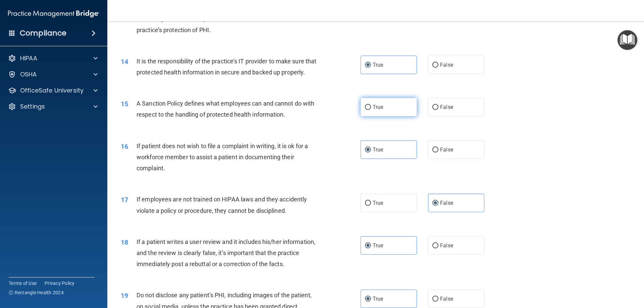
radio input "true"
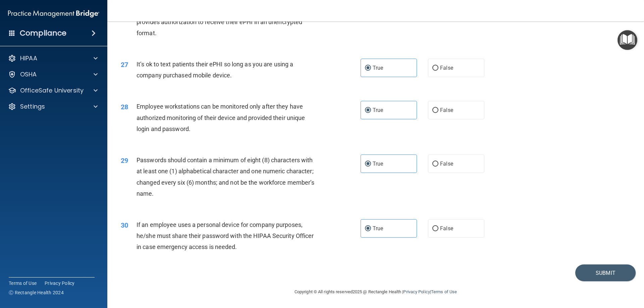
scroll to position [1375, 0]
click at [601, 275] on button "Submit" at bounding box center [605, 273] width 60 height 17
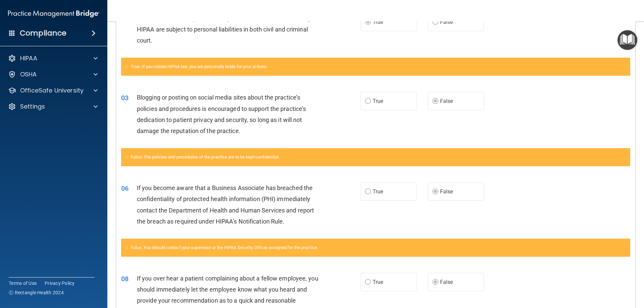
scroll to position [65, 0]
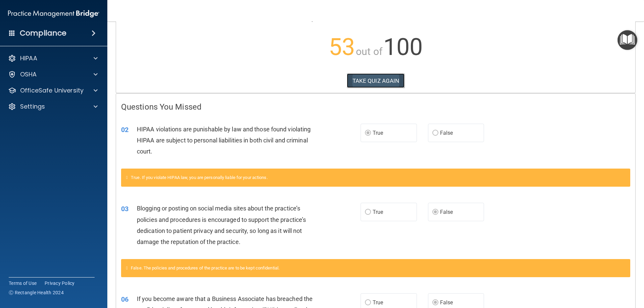
click at [360, 82] on button "TAKE QUIZ AGAIN" at bounding box center [376, 80] width 58 height 15
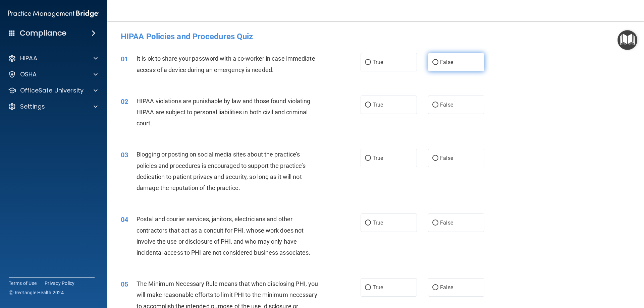
click at [453, 65] on label "False" at bounding box center [456, 62] width 56 height 18
click at [438, 65] on input "False" at bounding box center [435, 62] width 6 height 5
radio input "true"
click at [394, 102] on label "True" at bounding box center [389, 105] width 56 height 18
click at [371, 103] on input "True" at bounding box center [368, 105] width 6 height 5
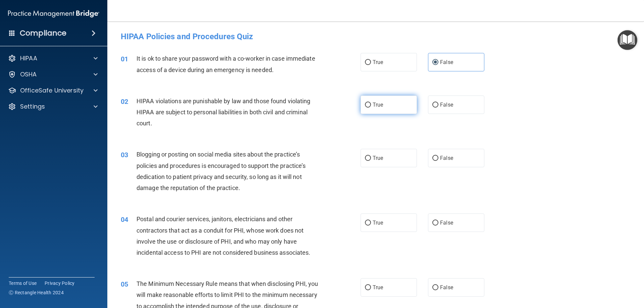
radio input "true"
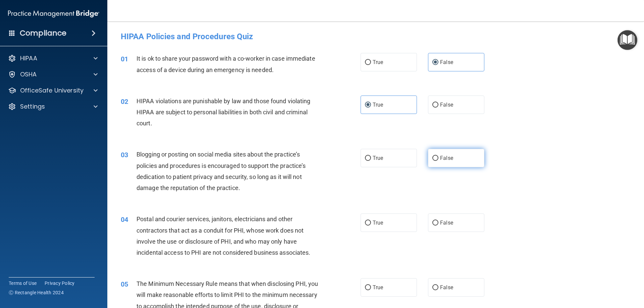
click at [457, 164] on label "False" at bounding box center [456, 158] width 56 height 18
click at [438, 161] on input "False" at bounding box center [435, 158] width 6 height 5
radio input "true"
click at [394, 220] on label "True" at bounding box center [389, 223] width 56 height 18
click at [371, 221] on input "True" at bounding box center [368, 223] width 6 height 5
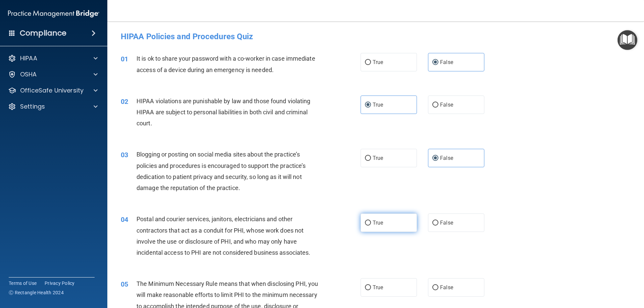
radio input "true"
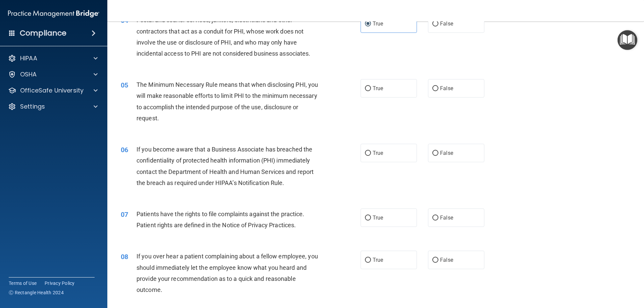
scroll to position [201, 0]
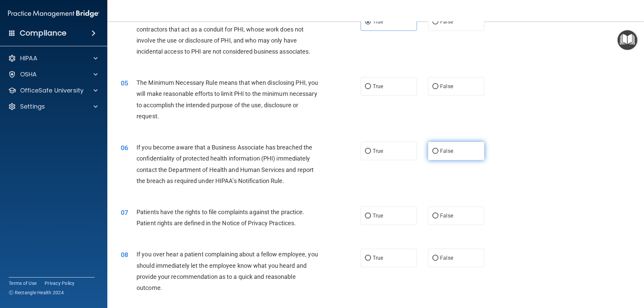
click at [435, 150] on input "False" at bounding box center [435, 151] width 6 height 5
radio input "true"
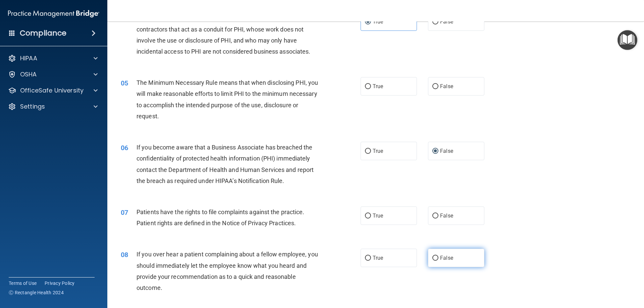
click at [458, 260] on label "False" at bounding box center [456, 258] width 56 height 18
click at [438, 260] on input "False" at bounding box center [435, 258] width 6 height 5
radio input "true"
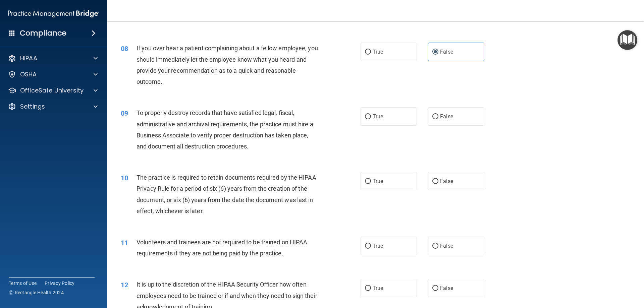
scroll to position [436, 0]
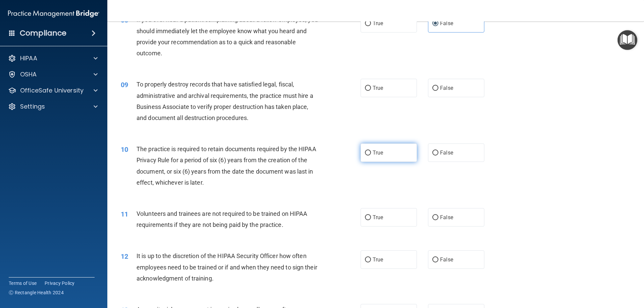
click at [365, 155] on input "True" at bounding box center [368, 153] width 6 height 5
radio input "true"
click at [460, 221] on label "False" at bounding box center [456, 217] width 56 height 18
click at [438, 220] on input "False" at bounding box center [435, 217] width 6 height 5
radio input "true"
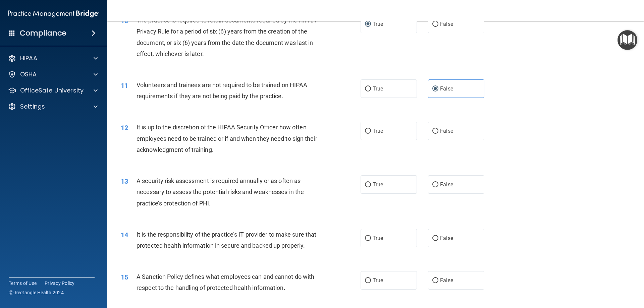
scroll to position [570, 0]
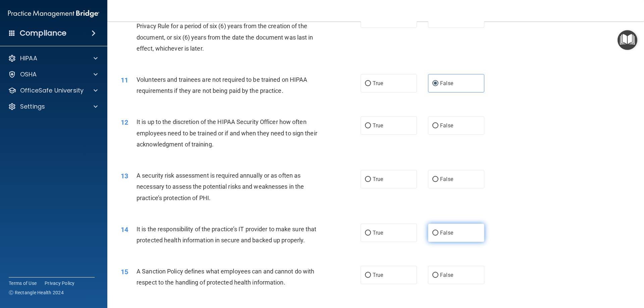
click at [446, 227] on label "False" at bounding box center [456, 233] width 56 height 18
click at [438, 231] on input "False" at bounding box center [435, 233] width 6 height 5
radio input "true"
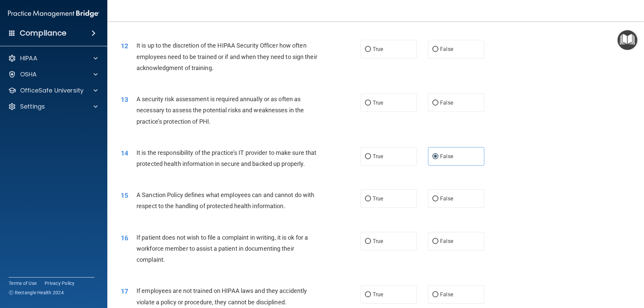
scroll to position [704, 0]
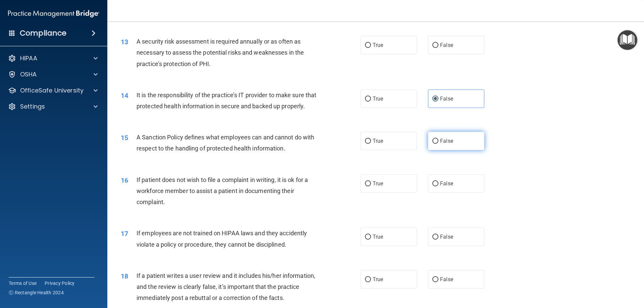
click at [444, 150] on label "False" at bounding box center [456, 141] width 56 height 18
click at [438, 144] on input "False" at bounding box center [435, 141] width 6 height 5
radio input "true"
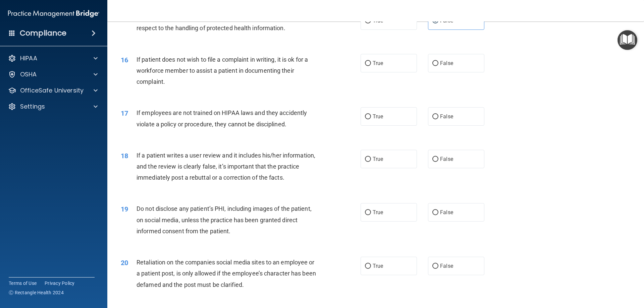
scroll to position [838, 0]
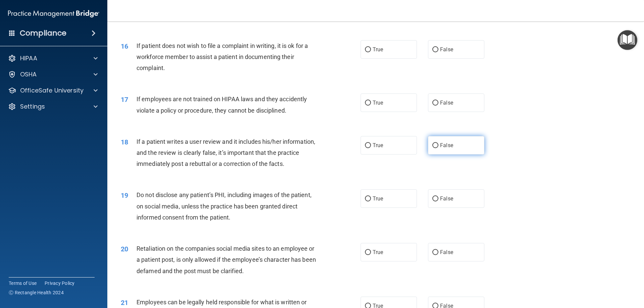
click at [440, 149] on span "False" at bounding box center [446, 145] width 13 height 6
click at [438, 148] on input "False" at bounding box center [435, 145] width 6 height 5
radio input "true"
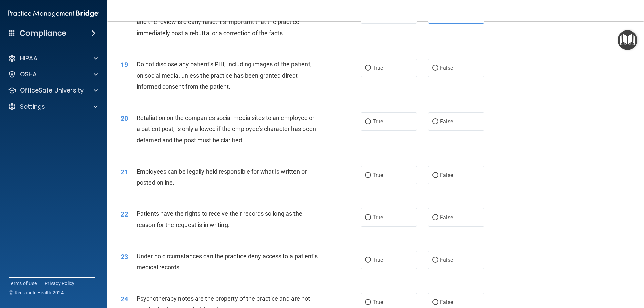
scroll to position [973, 0]
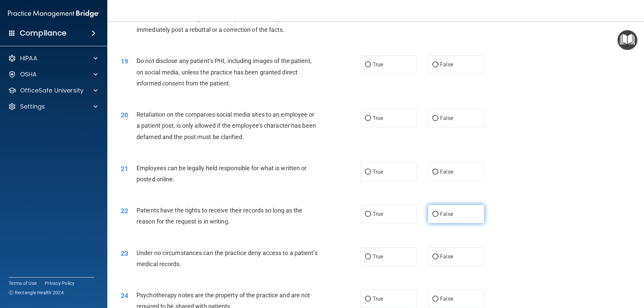
click at [458, 223] on label "False" at bounding box center [456, 214] width 56 height 18
click at [438, 217] on input "False" at bounding box center [435, 214] width 6 height 5
radio input "true"
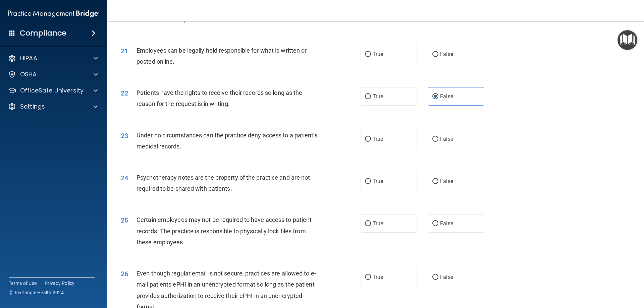
scroll to position [1107, 0]
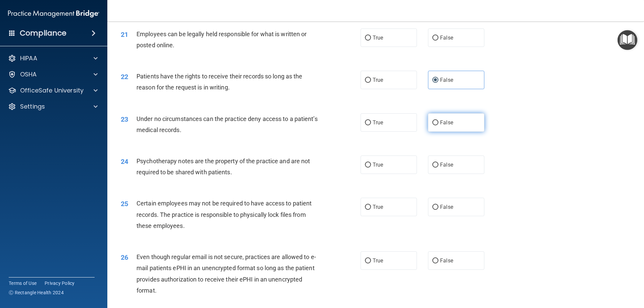
click at [438, 132] on label "False" at bounding box center [456, 122] width 56 height 18
click at [438, 125] on input "False" at bounding box center [435, 122] width 6 height 5
radio input "true"
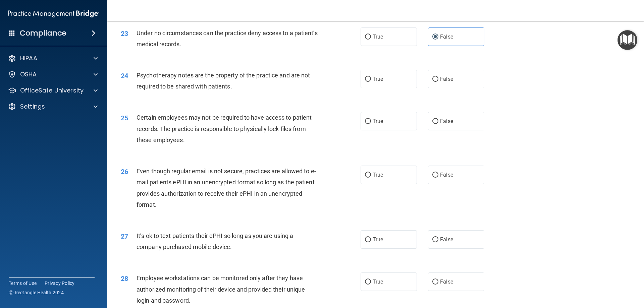
scroll to position [1207, 0]
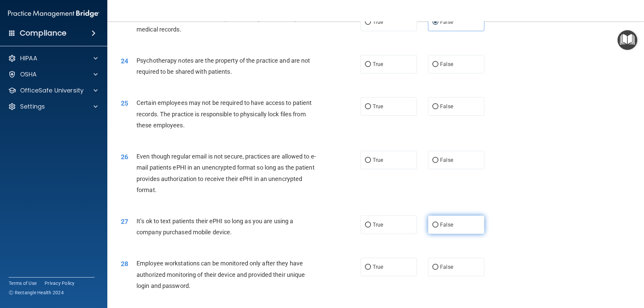
click at [458, 234] on label "False" at bounding box center [456, 225] width 56 height 18
click at [438, 228] on input "False" at bounding box center [435, 225] width 6 height 5
radio input "true"
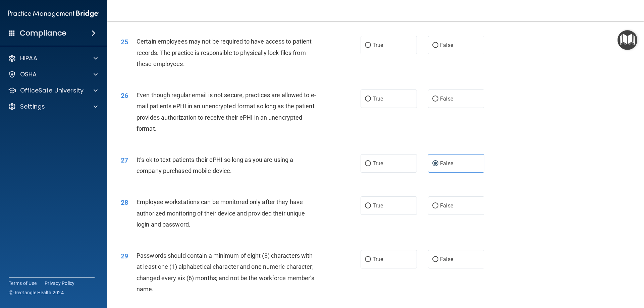
scroll to position [1274, 0]
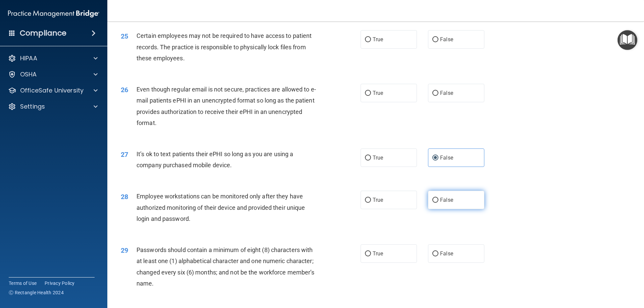
click at [454, 209] on label "False" at bounding box center [456, 200] width 56 height 18
click at [438, 203] on input "False" at bounding box center [435, 200] width 6 height 5
radio input "true"
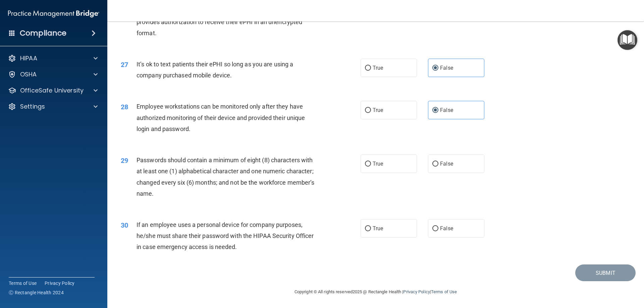
scroll to position [1375, 0]
click at [457, 225] on label "False" at bounding box center [456, 228] width 56 height 18
click at [438, 226] on input "False" at bounding box center [435, 228] width 6 height 5
radio input "true"
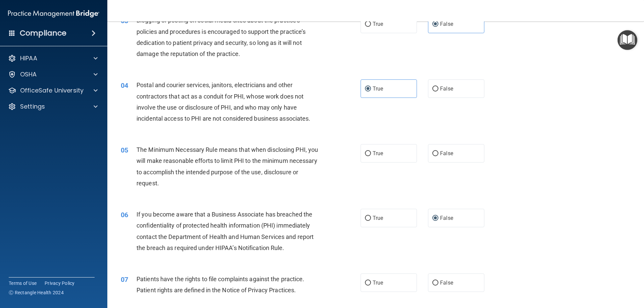
scroll to position [168, 0]
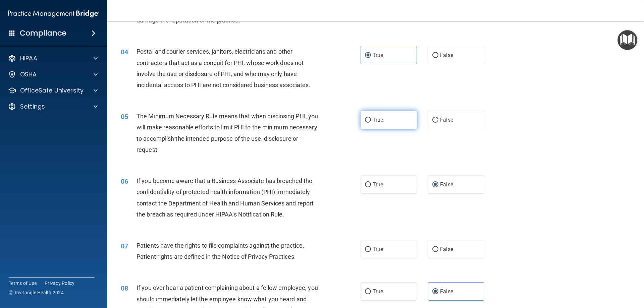
click at [390, 112] on label "True" at bounding box center [389, 120] width 56 height 18
click at [371, 118] on input "True" at bounding box center [368, 120] width 6 height 5
radio input "true"
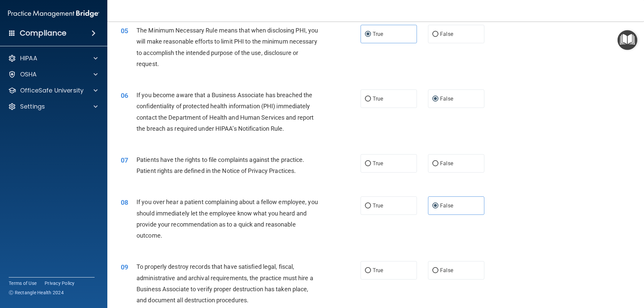
scroll to position [268, 0]
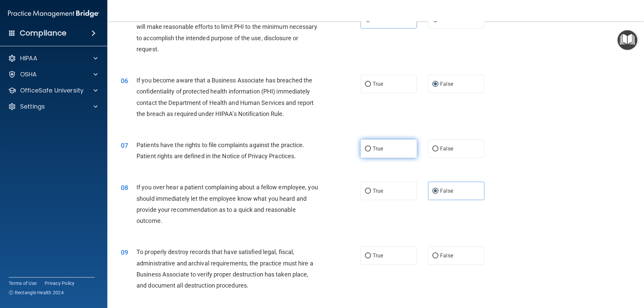
click at [392, 149] on label "True" at bounding box center [389, 149] width 56 height 18
click at [371, 149] on input "True" at bounding box center [368, 149] width 6 height 5
radio input "true"
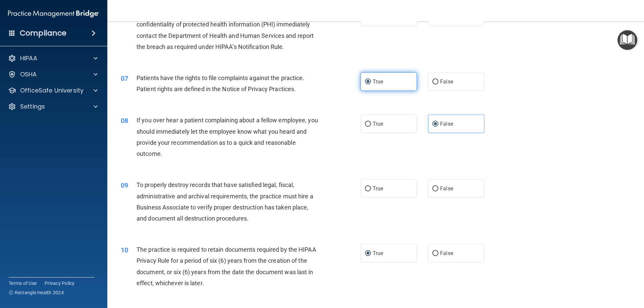
scroll to position [369, 0]
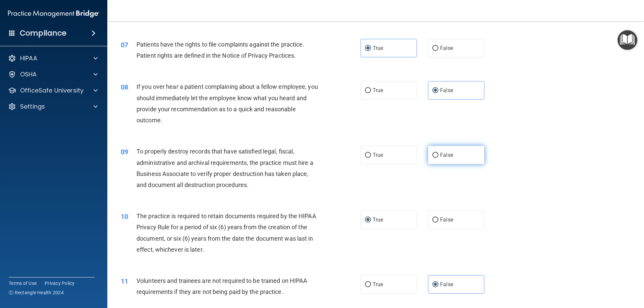
click at [433, 157] on input "False" at bounding box center [435, 155] width 6 height 5
radio input "true"
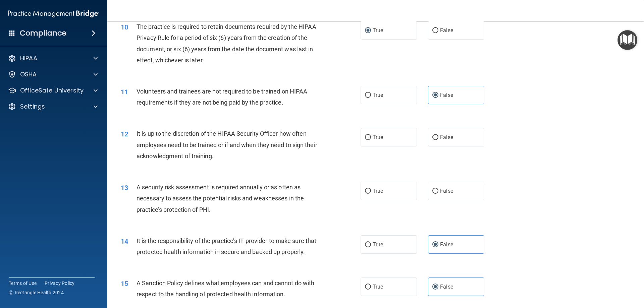
scroll to position [570, 0]
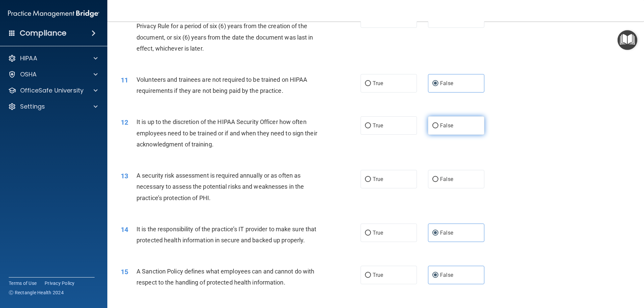
click at [452, 124] on label "False" at bounding box center [456, 125] width 56 height 18
click at [438, 124] on input "False" at bounding box center [435, 125] width 6 height 5
radio input "true"
click at [406, 177] on label "True" at bounding box center [389, 179] width 56 height 18
click at [371, 177] on input "True" at bounding box center [368, 179] width 6 height 5
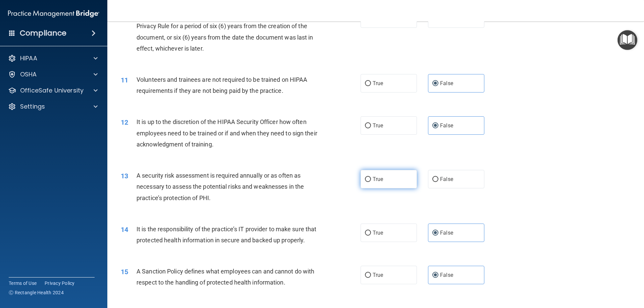
radio input "true"
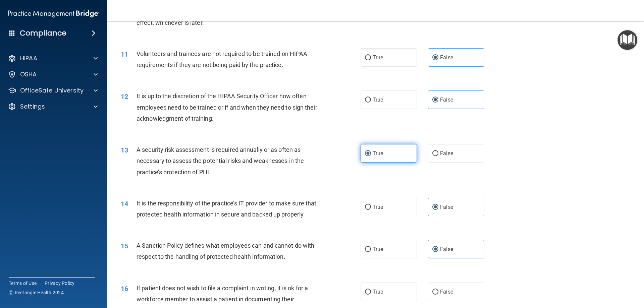
scroll to position [738, 0]
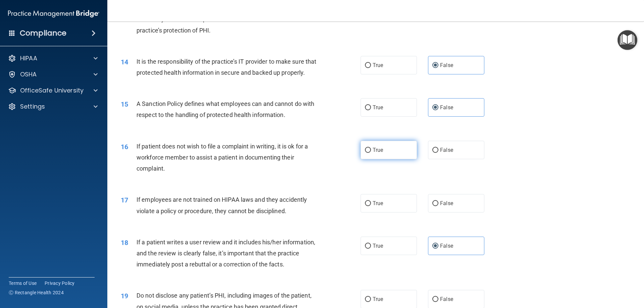
click at [382, 157] on label "True" at bounding box center [389, 150] width 56 height 18
click at [371, 153] on input "True" at bounding box center [368, 150] width 6 height 5
radio input "true"
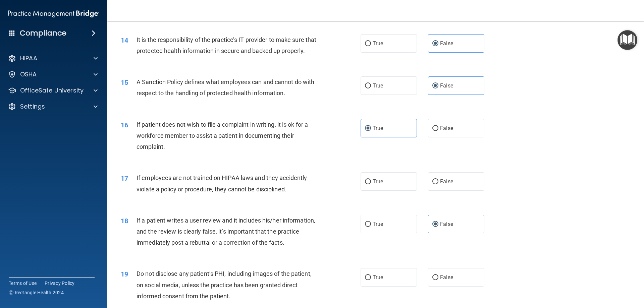
scroll to position [805, 0]
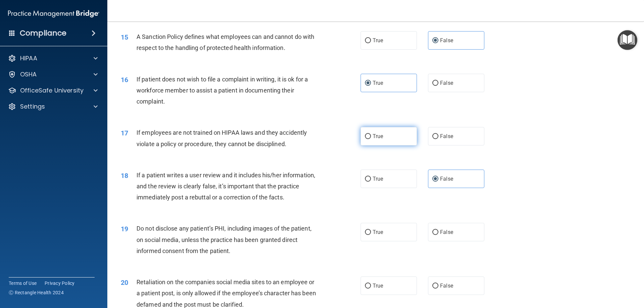
click at [407, 146] on label "True" at bounding box center [389, 136] width 56 height 18
click at [371, 139] on input "True" at bounding box center [368, 136] width 6 height 5
radio input "true"
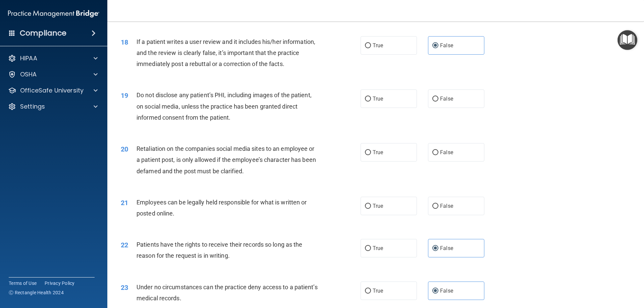
scroll to position [939, 0]
click at [379, 101] on span "True" at bounding box center [378, 98] width 10 height 6
click at [371, 101] on input "True" at bounding box center [368, 98] width 6 height 5
radio input "true"
click at [443, 161] on label "False" at bounding box center [456, 152] width 56 height 18
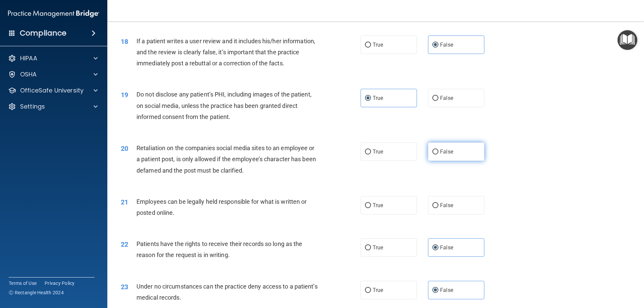
click at [438, 155] on input "False" at bounding box center [435, 152] width 6 height 5
radio input "true"
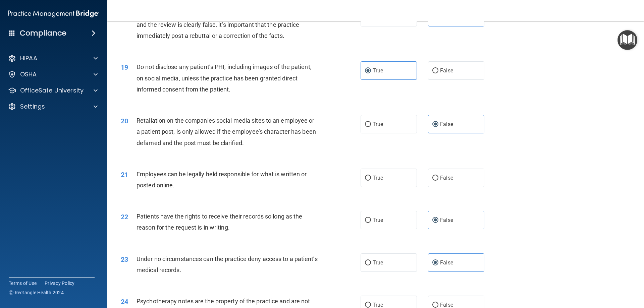
scroll to position [1006, 0]
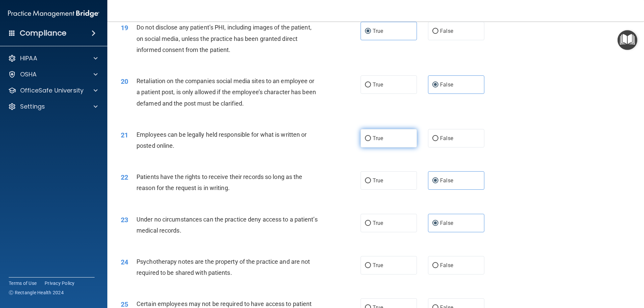
click at [387, 145] on label "True" at bounding box center [389, 138] width 56 height 18
click at [371, 141] on input "True" at bounding box center [368, 138] width 6 height 5
radio input "true"
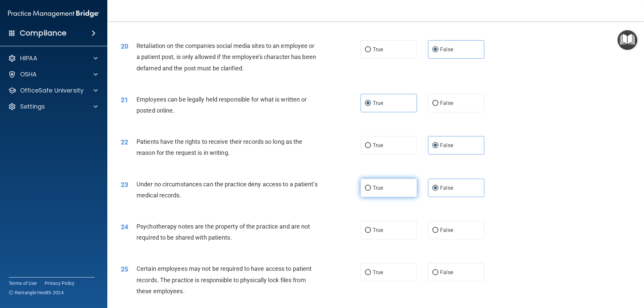
scroll to position [1140, 0]
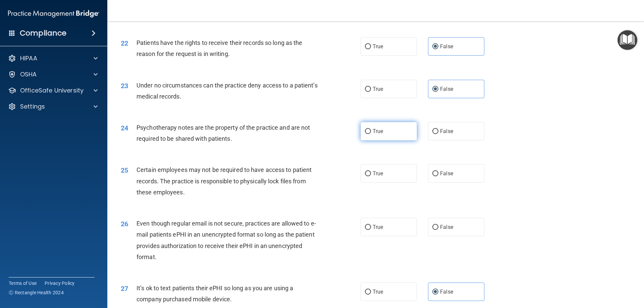
click at [389, 141] on label "True" at bounding box center [389, 131] width 56 height 18
click at [371, 134] on input "True" at bounding box center [368, 131] width 6 height 5
radio input "true"
click at [440, 183] on label "False" at bounding box center [456, 173] width 56 height 18
click at [438, 176] on input "False" at bounding box center [435, 173] width 6 height 5
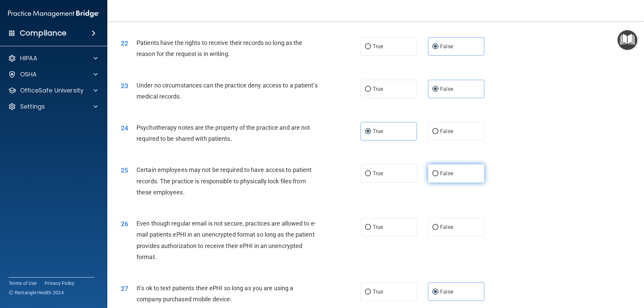
radio input "true"
click at [399, 236] on label "True" at bounding box center [389, 227] width 56 height 18
click at [371, 230] on input "True" at bounding box center [368, 227] width 6 height 5
radio input "true"
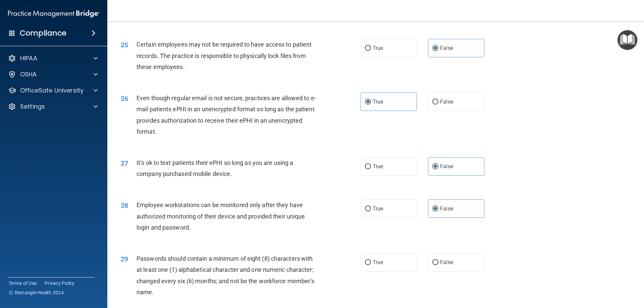
scroll to position [1274, 0]
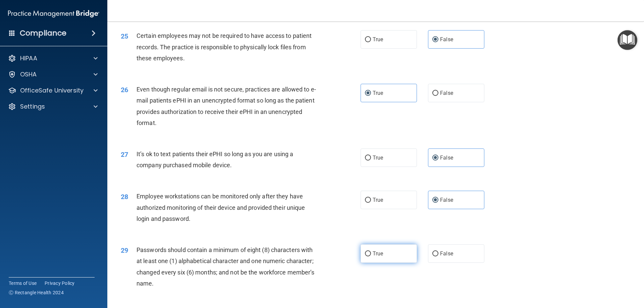
click at [396, 263] on label "True" at bounding box center [389, 253] width 56 height 18
click at [371, 257] on input "True" at bounding box center [368, 254] width 6 height 5
radio input "true"
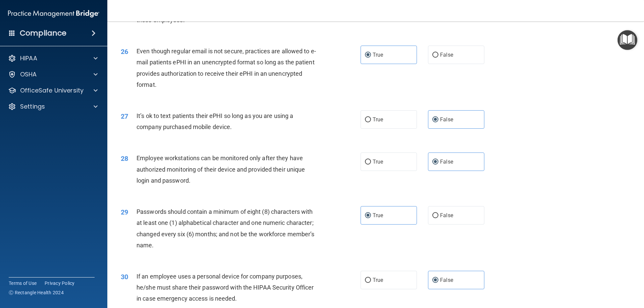
scroll to position [1375, 0]
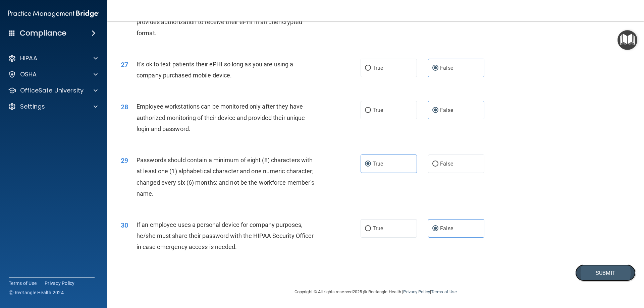
click at [620, 276] on button "Submit" at bounding box center [605, 273] width 60 height 17
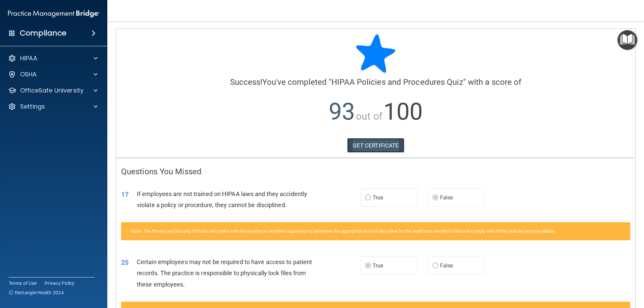
click at [381, 145] on link "GET CERTIFICATE" at bounding box center [375, 145] width 57 height 15
click at [93, 90] on div at bounding box center [94, 91] width 17 height 8
click at [55, 105] on p "HIPAA Training" at bounding box center [31, 106] width 55 height 7
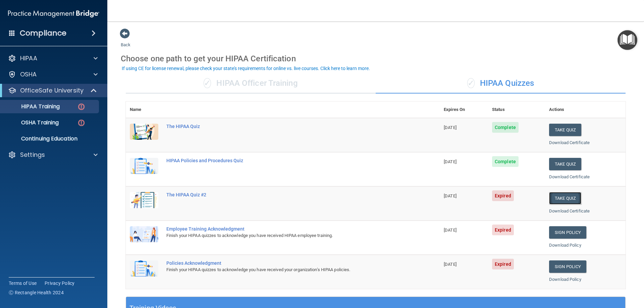
click at [554, 198] on button "Take Quiz" at bounding box center [565, 198] width 32 height 12
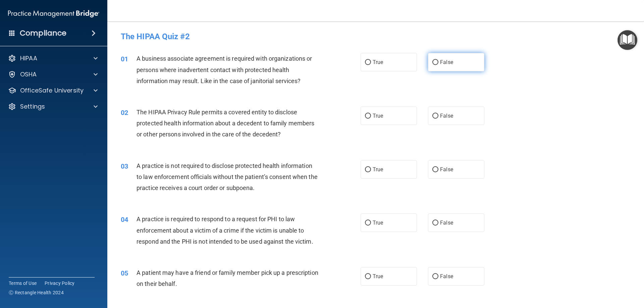
click at [438, 65] on label "False" at bounding box center [456, 62] width 56 height 18
click at [438, 65] on input "False" at bounding box center [435, 62] width 6 height 5
radio input "true"
click at [401, 117] on label "True" at bounding box center [389, 116] width 56 height 18
click at [371, 117] on input "True" at bounding box center [368, 116] width 6 height 5
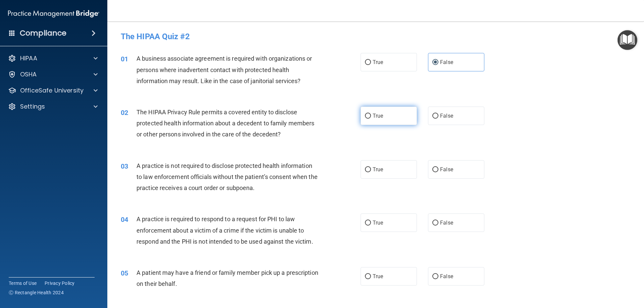
radio input "true"
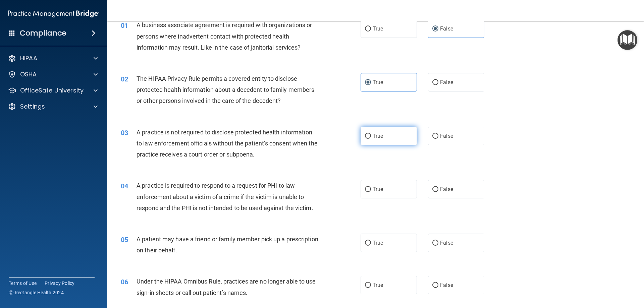
click at [397, 136] on label "True" at bounding box center [389, 136] width 56 height 18
click at [371, 136] on input "True" at bounding box center [368, 136] width 6 height 5
radio input "true"
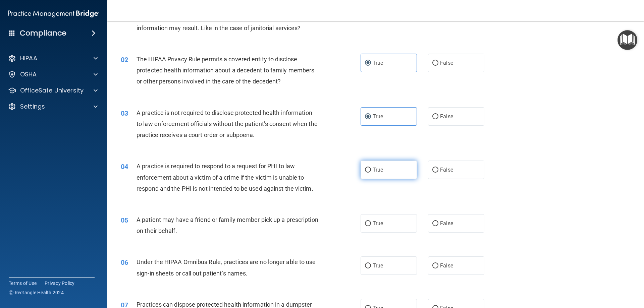
scroll to position [101, 0]
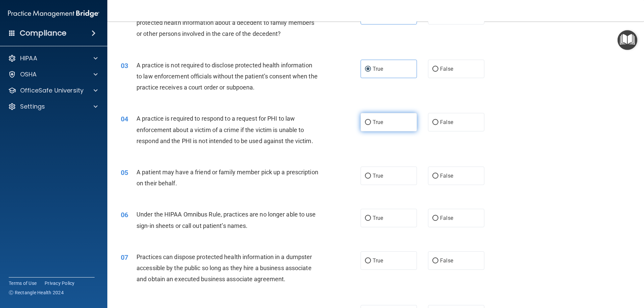
click at [402, 125] on label "True" at bounding box center [389, 122] width 56 height 18
click at [371, 125] on input "True" at bounding box center [368, 122] width 6 height 5
radio input "true"
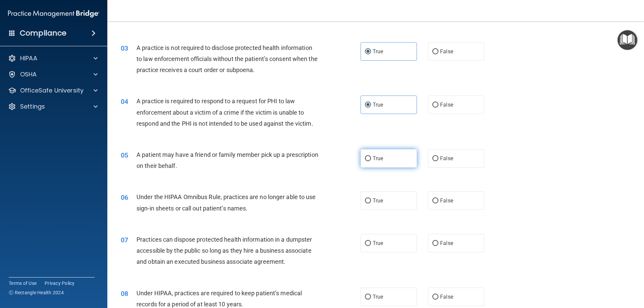
scroll to position [134, 0]
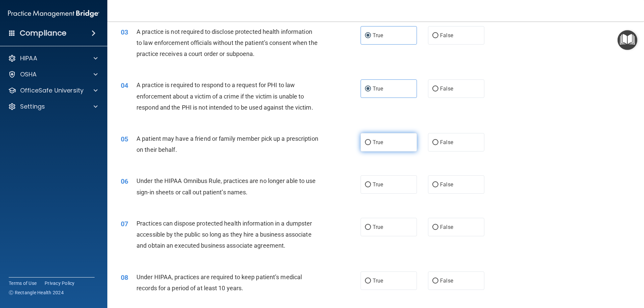
click at [387, 144] on label "True" at bounding box center [389, 142] width 56 height 18
click at [371, 144] on input "True" at bounding box center [368, 142] width 6 height 5
radio input "true"
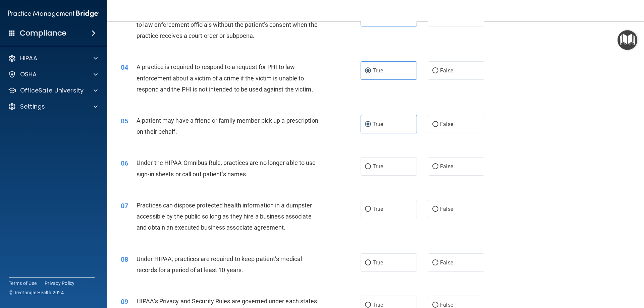
scroll to position [168, 0]
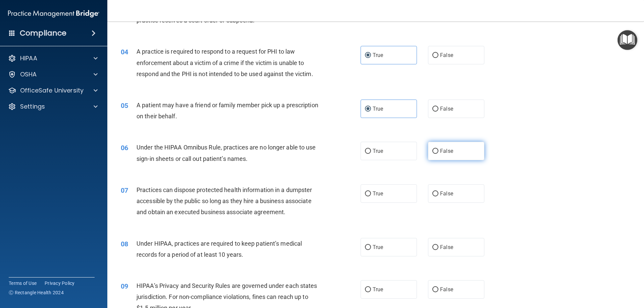
click at [440, 151] on span "False" at bounding box center [446, 151] width 13 height 6
click at [438, 151] on input "False" at bounding box center [435, 151] width 6 height 5
radio input "true"
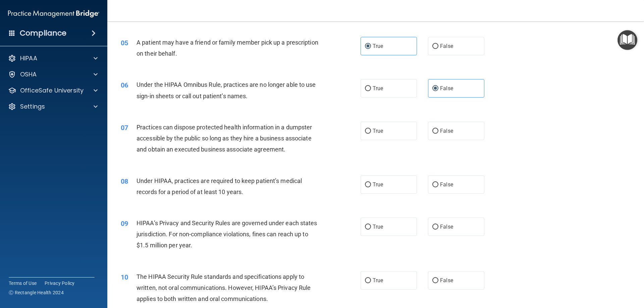
scroll to position [235, 0]
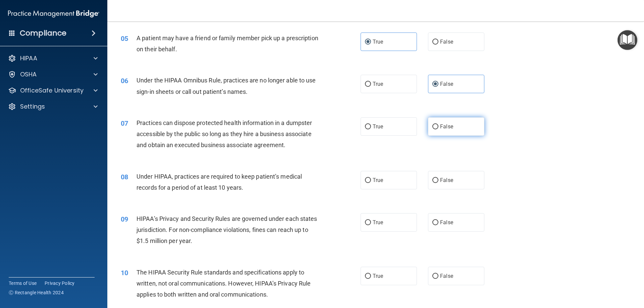
click at [433, 123] on label "False" at bounding box center [456, 126] width 56 height 18
click at [433, 124] on input "False" at bounding box center [435, 126] width 6 height 5
radio input "true"
click at [398, 185] on label "True" at bounding box center [389, 180] width 56 height 18
click at [371, 183] on input "True" at bounding box center [368, 180] width 6 height 5
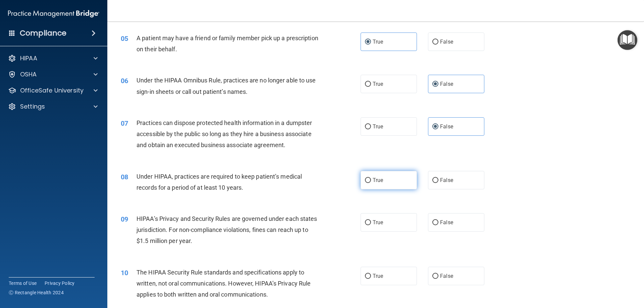
radio input "true"
click at [381, 220] on span "True" at bounding box center [378, 222] width 10 height 6
click at [371, 220] on input "True" at bounding box center [368, 222] width 6 height 5
radio input "true"
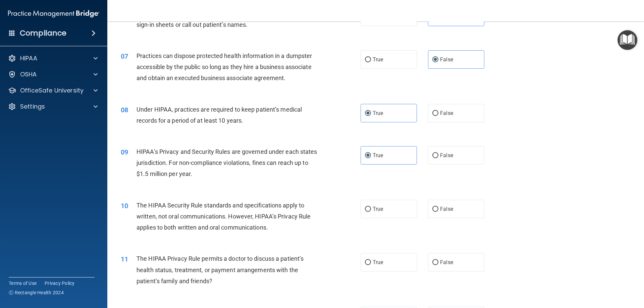
scroll to position [335, 0]
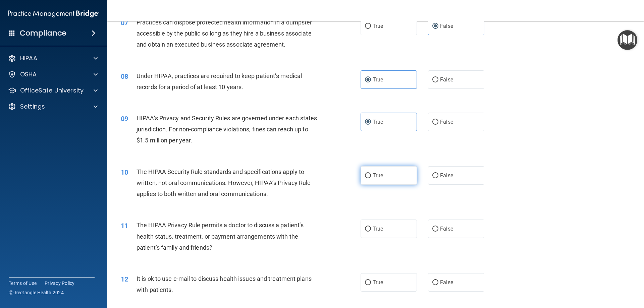
click at [386, 174] on label "True" at bounding box center [389, 175] width 56 height 18
click at [371, 174] on input "True" at bounding box center [368, 175] width 6 height 5
radio input "true"
click at [460, 233] on label "False" at bounding box center [456, 229] width 56 height 18
click at [438, 232] on input "False" at bounding box center [435, 229] width 6 height 5
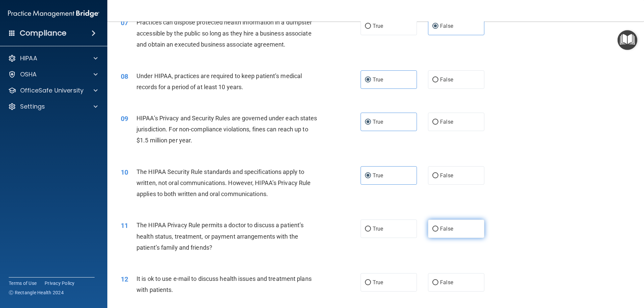
radio input "true"
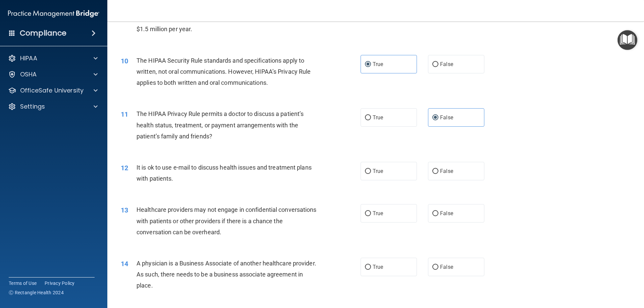
scroll to position [469, 0]
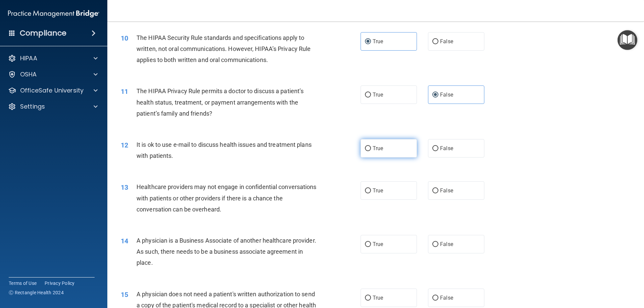
click at [399, 147] on label "True" at bounding box center [389, 148] width 56 height 18
click at [371, 147] on input "True" at bounding box center [368, 148] width 6 height 5
radio input "true"
click at [408, 191] on label "True" at bounding box center [389, 190] width 56 height 18
click at [371, 191] on input "True" at bounding box center [368, 190] width 6 height 5
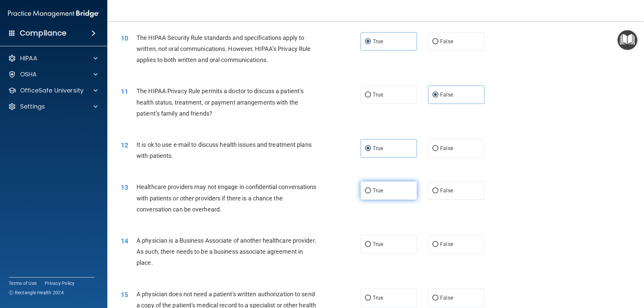
radio input "true"
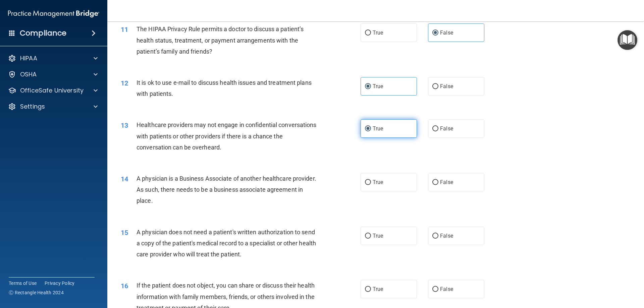
scroll to position [537, 0]
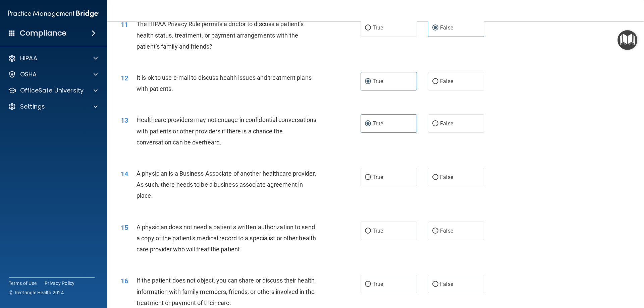
drag, startPoint x: 395, startPoint y: 173, endPoint x: 394, endPoint y: 166, distance: 7.5
click at [394, 173] on label "True" at bounding box center [389, 177] width 56 height 18
click at [371, 175] on input "True" at bounding box center [368, 177] width 6 height 5
radio input "true"
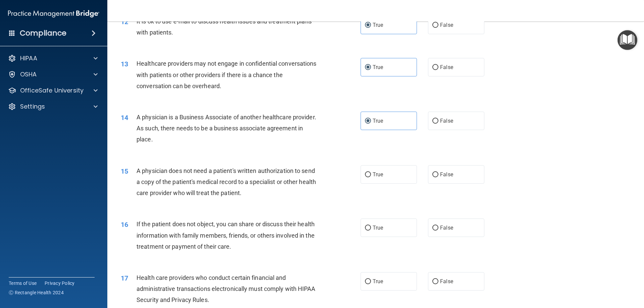
scroll to position [604, 0]
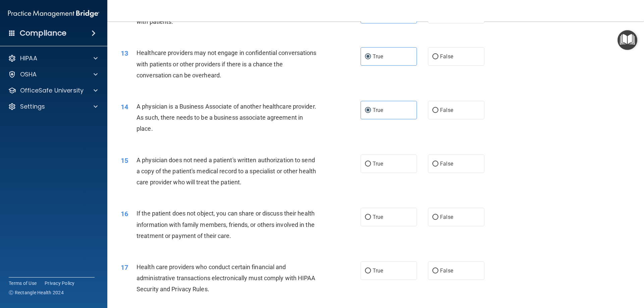
click at [394, 166] on label "True" at bounding box center [389, 164] width 56 height 18
click at [371, 166] on input "True" at bounding box center [368, 164] width 6 height 5
radio input "true"
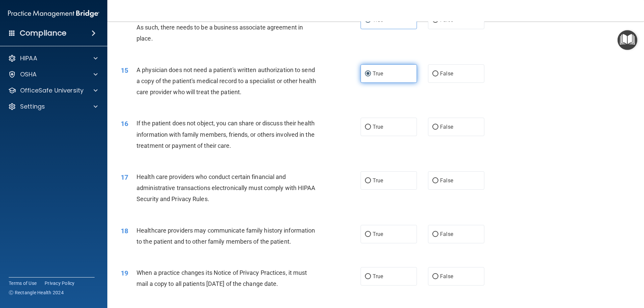
scroll to position [704, 0]
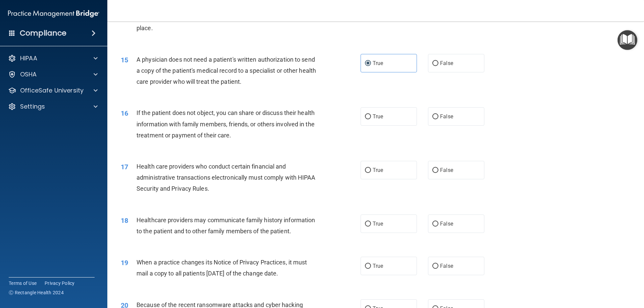
click at [376, 100] on div "16 If the patient does not object, you can share or discuss their health inform…" at bounding box center [376, 126] width 520 height 54
click at [383, 113] on label "True" at bounding box center [389, 116] width 56 height 18
click at [371, 114] on input "True" at bounding box center [368, 116] width 6 height 5
radio input "true"
click at [371, 174] on label "True" at bounding box center [389, 170] width 56 height 18
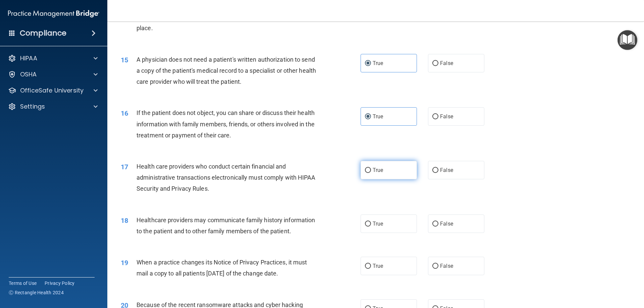
click at [371, 173] on input "True" at bounding box center [368, 170] width 6 height 5
radio input "true"
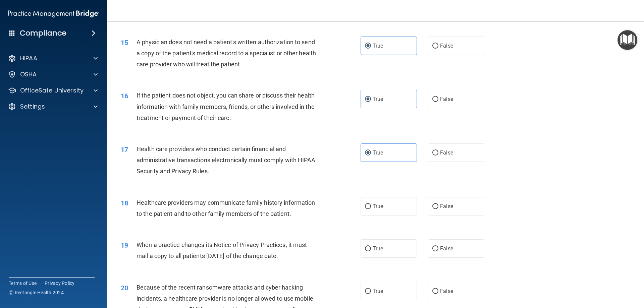
scroll to position [738, 0]
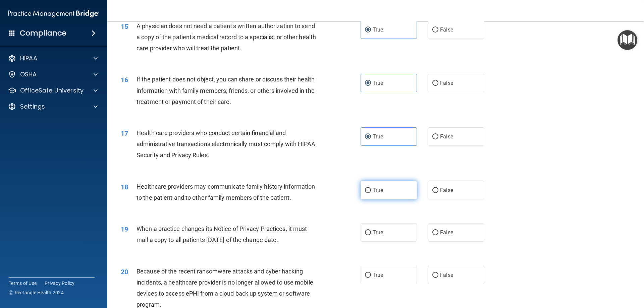
click at [393, 185] on label "True" at bounding box center [389, 190] width 56 height 18
click at [371, 188] on input "True" at bounding box center [368, 190] width 6 height 5
radio input "true"
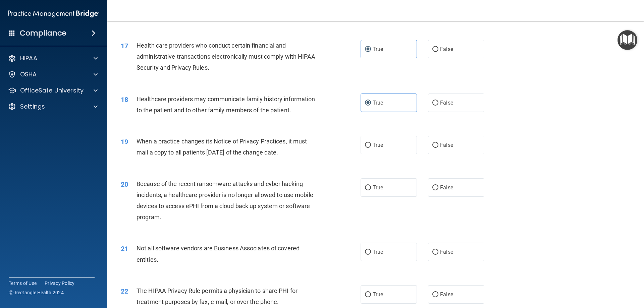
scroll to position [872, 0]
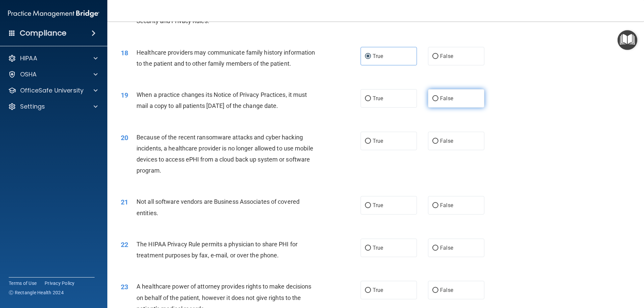
click at [434, 100] on input "False" at bounding box center [435, 98] width 6 height 5
radio input "true"
click at [395, 146] on label "True" at bounding box center [389, 141] width 56 height 18
click at [371, 144] on input "True" at bounding box center [368, 141] width 6 height 5
radio input "true"
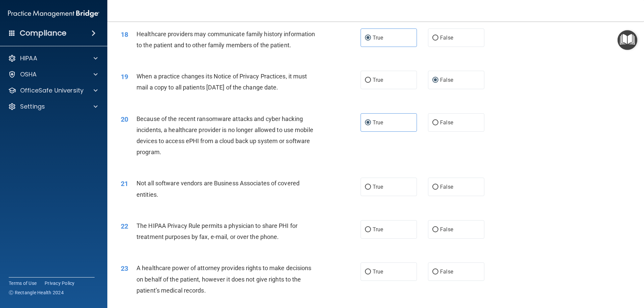
scroll to position [905, 0]
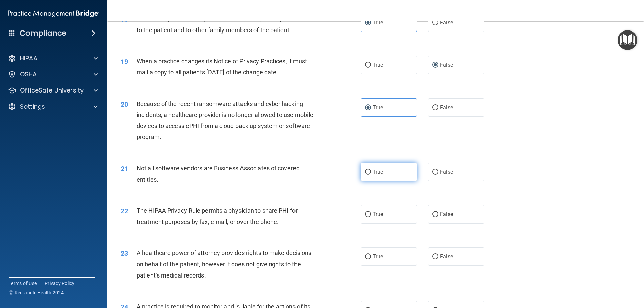
drag, startPoint x: 404, startPoint y: 172, endPoint x: 402, endPoint y: 168, distance: 4.2
click at [404, 172] on label "True" at bounding box center [389, 172] width 56 height 18
click at [371, 172] on input "True" at bounding box center [368, 172] width 6 height 5
radio input "true"
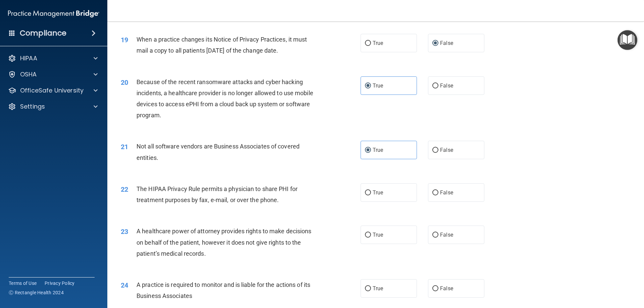
scroll to position [939, 0]
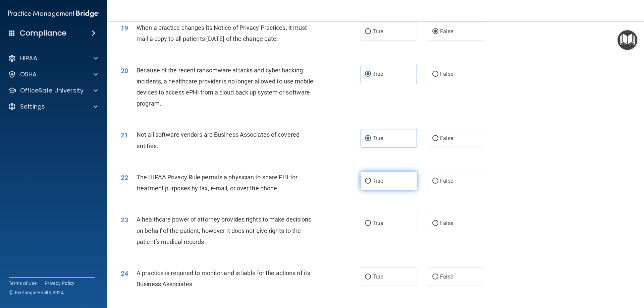
click at [394, 176] on label "True" at bounding box center [389, 181] width 56 height 18
click at [371, 179] on input "True" at bounding box center [368, 181] width 6 height 5
radio input "true"
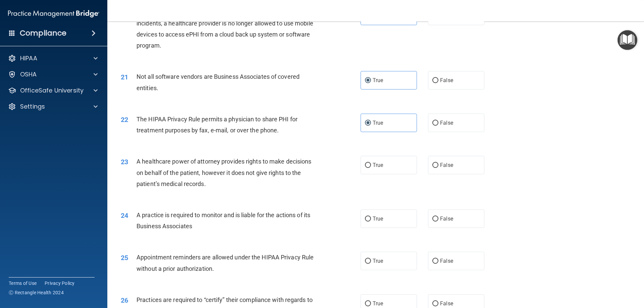
scroll to position [1006, 0]
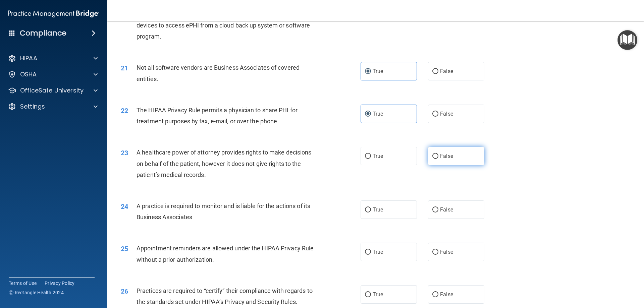
click at [455, 155] on label "False" at bounding box center [456, 156] width 56 height 18
click at [438, 155] on input "False" at bounding box center [435, 156] width 6 height 5
radio input "true"
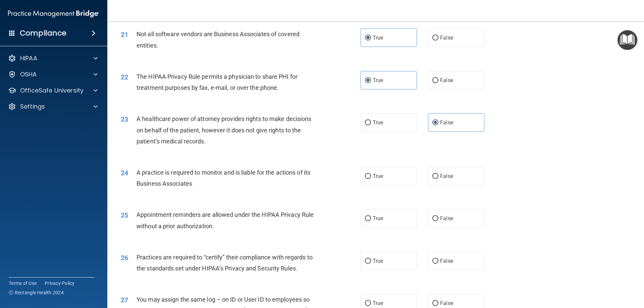
scroll to position [1073, 0]
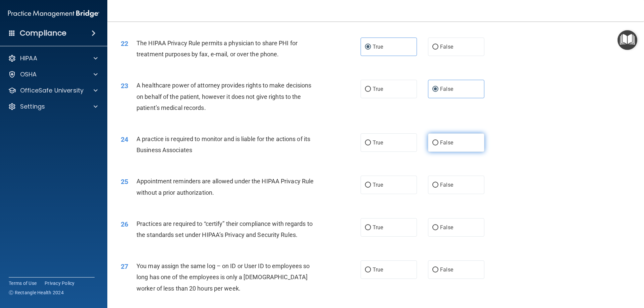
click at [443, 146] on label "False" at bounding box center [456, 142] width 56 height 18
click at [438, 146] on input "False" at bounding box center [435, 143] width 6 height 5
radio input "true"
click at [384, 182] on label "True" at bounding box center [389, 185] width 56 height 18
click at [371, 183] on input "True" at bounding box center [368, 185] width 6 height 5
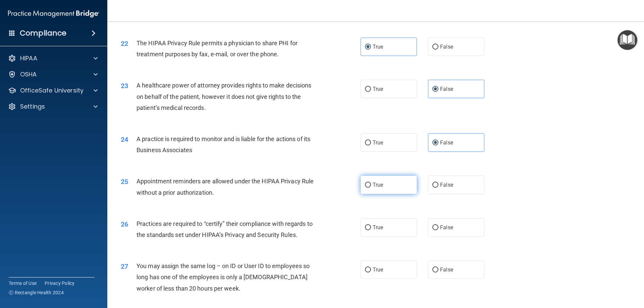
radio input "true"
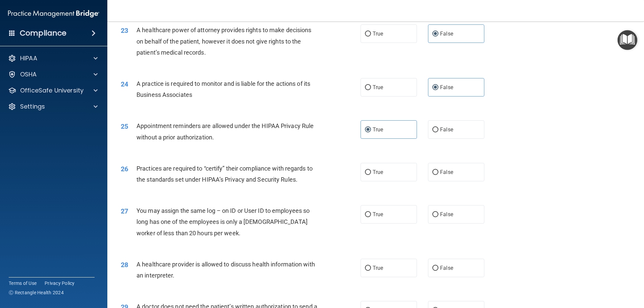
scroll to position [1140, 0]
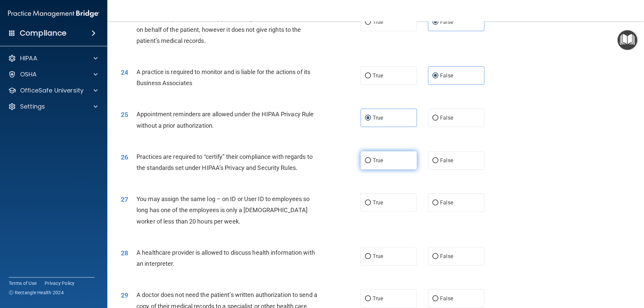
click at [382, 163] on label "True" at bounding box center [389, 160] width 56 height 18
click at [371, 163] on input "True" at bounding box center [368, 160] width 6 height 5
radio input "true"
click at [455, 209] on label "False" at bounding box center [456, 202] width 56 height 18
click at [438, 206] on input "False" at bounding box center [435, 203] width 6 height 5
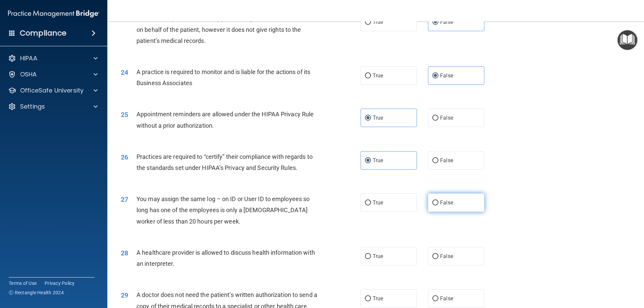
radio input "true"
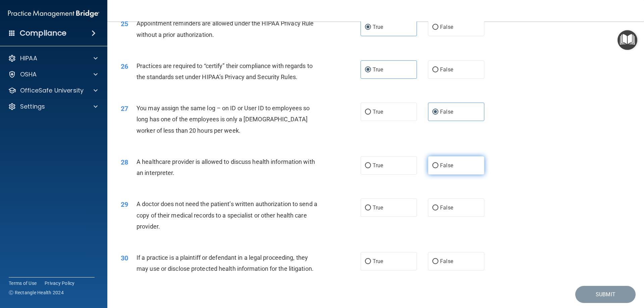
scroll to position [1241, 0]
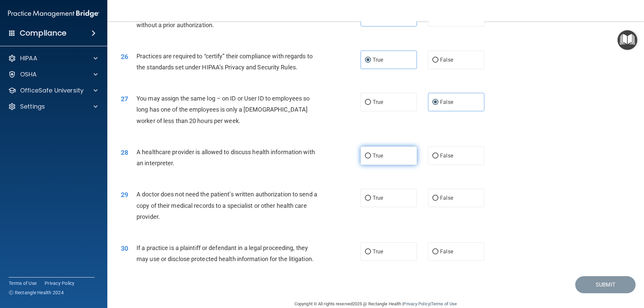
click at [393, 158] on label "True" at bounding box center [389, 156] width 56 height 18
click at [371, 158] on input "True" at bounding box center [368, 156] width 6 height 5
radio input "true"
click at [399, 195] on label "True" at bounding box center [389, 198] width 56 height 18
click at [371, 196] on input "True" at bounding box center [368, 198] width 6 height 5
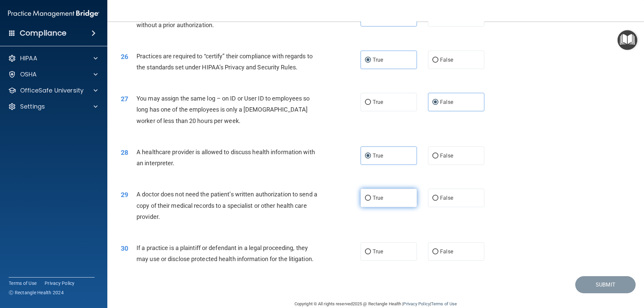
radio input "true"
click at [381, 251] on label "True" at bounding box center [389, 251] width 56 height 18
click at [371, 251] on input "True" at bounding box center [368, 252] width 6 height 5
radio input "true"
click at [584, 282] on button "Submit" at bounding box center [605, 284] width 60 height 17
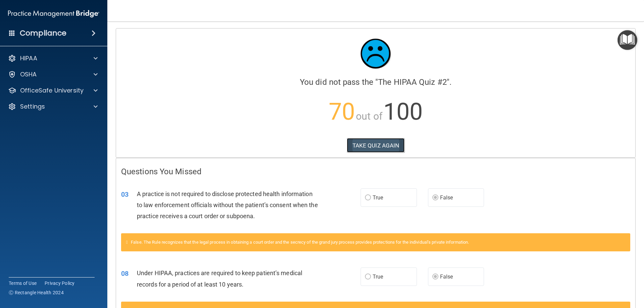
click at [372, 145] on button "TAKE QUIZ AGAIN" at bounding box center [376, 145] width 58 height 15
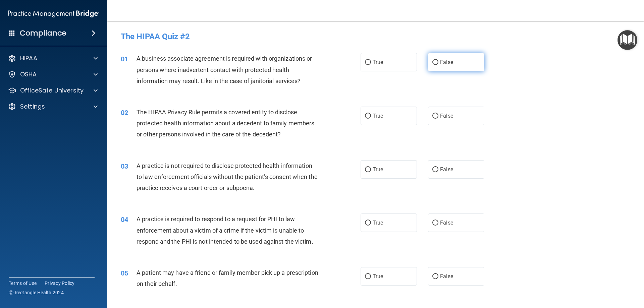
click at [462, 67] on label "False" at bounding box center [456, 62] width 56 height 18
click at [438, 65] on input "False" at bounding box center [435, 62] width 6 height 5
radio input "true"
click at [377, 113] on span "True" at bounding box center [378, 116] width 10 height 6
click at [371, 114] on input "True" at bounding box center [368, 116] width 6 height 5
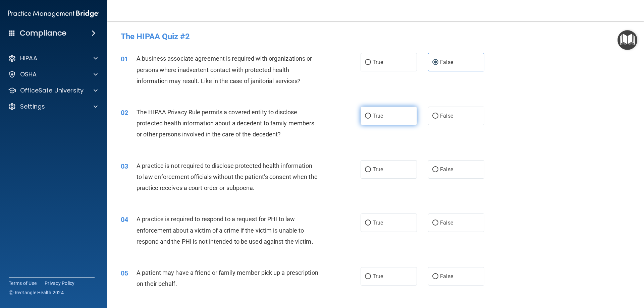
radio input "true"
click at [465, 178] on label "False" at bounding box center [456, 169] width 56 height 18
click at [438, 172] on input "False" at bounding box center [435, 169] width 6 height 5
radio input "true"
click at [391, 218] on label "True" at bounding box center [389, 223] width 56 height 18
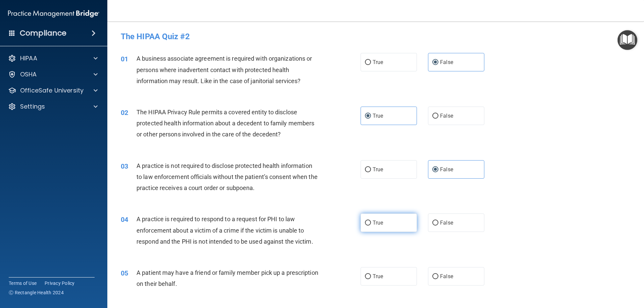
click at [371, 221] on input "True" at bounding box center [368, 223] width 6 height 5
radio input "true"
click at [405, 272] on label "True" at bounding box center [389, 276] width 56 height 18
click at [371, 274] on input "True" at bounding box center [368, 276] width 6 height 5
radio input "true"
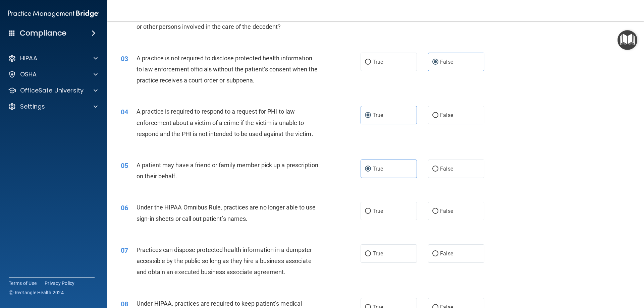
scroll to position [134, 0]
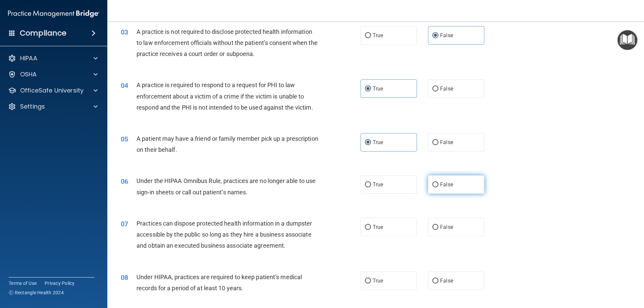
click at [442, 190] on label "False" at bounding box center [456, 184] width 56 height 18
click at [438, 187] on input "False" at bounding box center [435, 184] width 6 height 5
radio input "true"
click at [455, 227] on label "False" at bounding box center [456, 227] width 56 height 18
click at [438, 227] on input "False" at bounding box center [435, 227] width 6 height 5
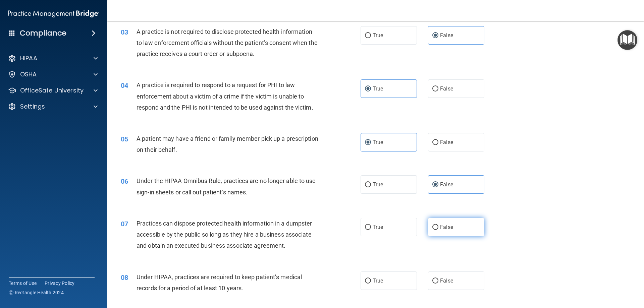
radio input "true"
click at [384, 282] on label "True" at bounding box center [389, 281] width 56 height 18
click at [371, 282] on input "True" at bounding box center [368, 281] width 6 height 5
radio input "true"
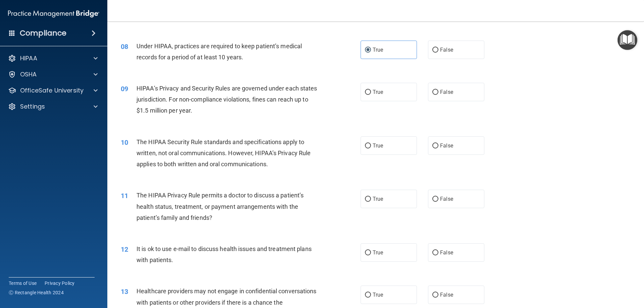
scroll to position [369, 0]
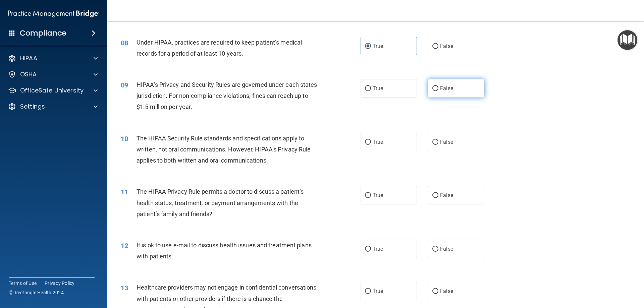
click at [440, 91] on span "False" at bounding box center [446, 88] width 13 height 6
click at [438, 91] on input "False" at bounding box center [435, 88] width 6 height 5
radio input "true"
click at [395, 144] on label "True" at bounding box center [389, 142] width 56 height 18
click at [371, 144] on input "True" at bounding box center [368, 142] width 6 height 5
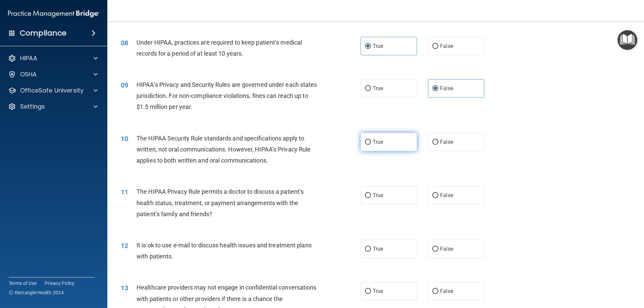
radio input "true"
click at [457, 205] on div "11 The HIPAA Privacy Rule permits a doctor to discuss a patient’s health status…" at bounding box center [376, 205] width 520 height 54
click at [456, 200] on label "False" at bounding box center [456, 195] width 56 height 18
click at [438, 198] on input "False" at bounding box center [435, 195] width 6 height 5
radio input "true"
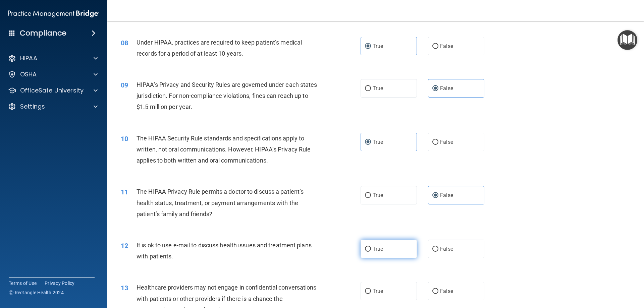
click at [400, 247] on label "True" at bounding box center [389, 249] width 56 height 18
click at [371, 247] on input "True" at bounding box center [368, 249] width 6 height 5
radio input "true"
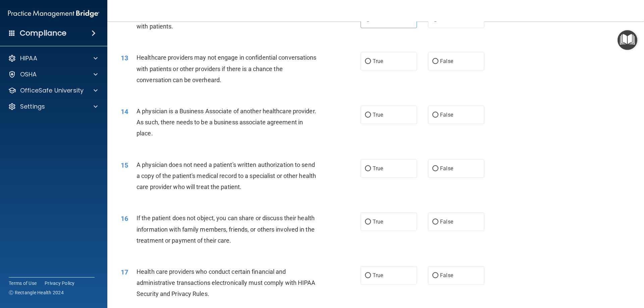
scroll to position [604, 0]
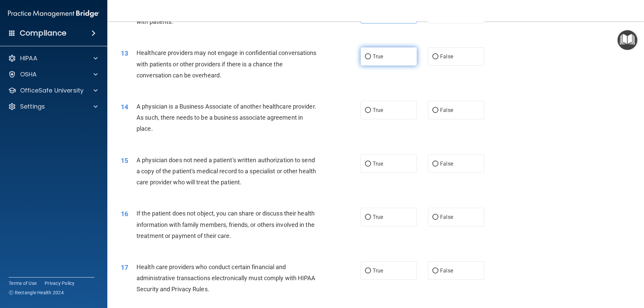
click at [381, 59] on label "True" at bounding box center [389, 56] width 56 height 18
click at [371, 59] on input "True" at bounding box center [368, 56] width 6 height 5
radio input "true"
click at [445, 113] on span "False" at bounding box center [446, 110] width 13 height 6
click at [438, 113] on input "False" at bounding box center [435, 110] width 6 height 5
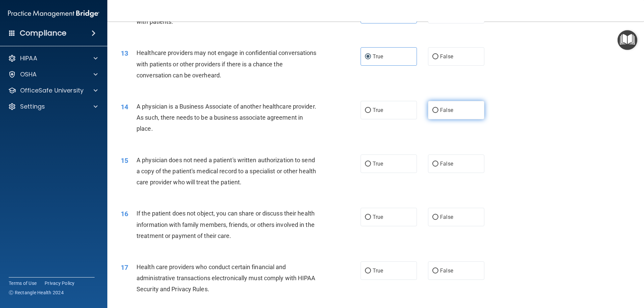
radio input "true"
click at [404, 165] on label "True" at bounding box center [389, 164] width 56 height 18
click at [371, 165] on input "True" at bounding box center [368, 164] width 6 height 5
radio input "true"
click at [383, 210] on label "True" at bounding box center [389, 217] width 56 height 18
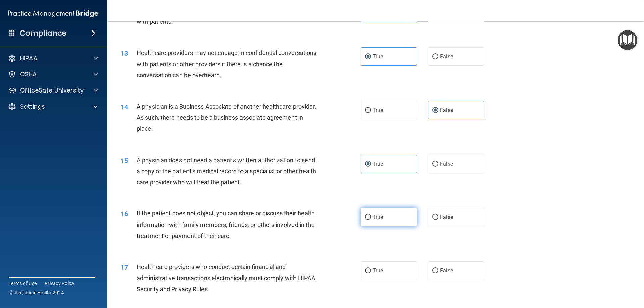
click at [371, 215] on input "True" at bounding box center [368, 217] width 6 height 5
radio input "true"
drag, startPoint x: 394, startPoint y: 277, endPoint x: 394, endPoint y: 272, distance: 4.7
click at [394, 274] on label "True" at bounding box center [389, 271] width 56 height 18
click at [371, 274] on input "True" at bounding box center [368, 271] width 6 height 5
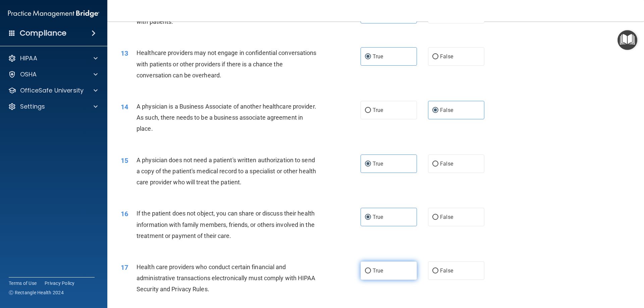
radio input "true"
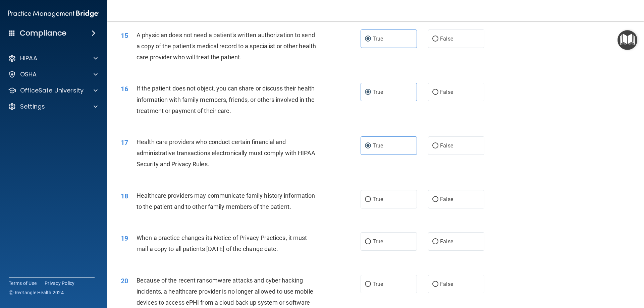
scroll to position [771, 0]
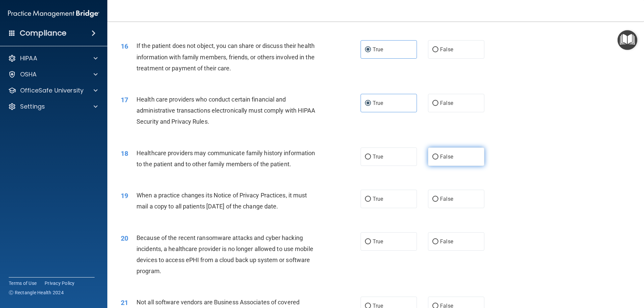
click at [428, 156] on label "False" at bounding box center [456, 157] width 56 height 18
click at [432, 156] on input "False" at bounding box center [435, 157] width 6 height 5
radio input "true"
click at [448, 197] on span "False" at bounding box center [446, 199] width 13 height 6
click at [438, 197] on input "False" at bounding box center [435, 199] width 6 height 5
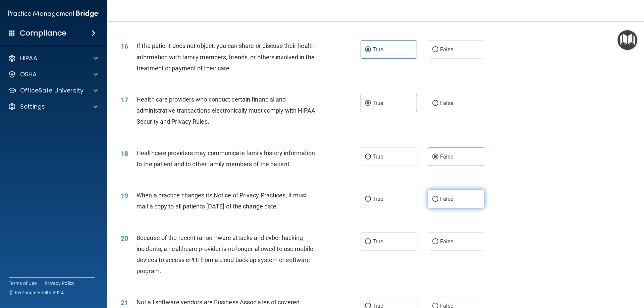
radio input "true"
click at [376, 239] on span "True" at bounding box center [378, 241] width 10 height 6
click at [371, 239] on input "True" at bounding box center [368, 241] width 6 height 5
radio input "true"
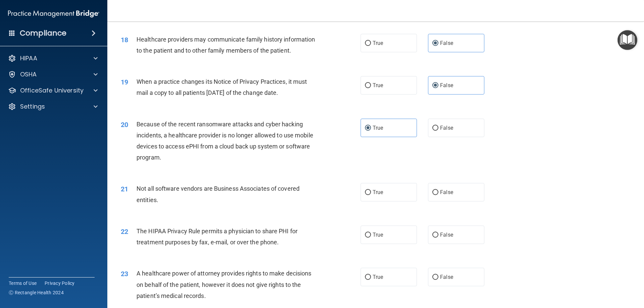
scroll to position [905, 0]
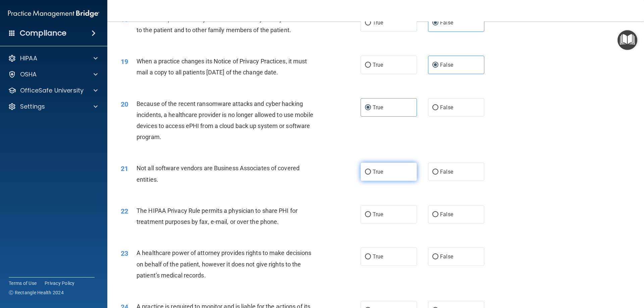
click at [381, 165] on label "True" at bounding box center [389, 172] width 56 height 18
click at [371, 170] on input "True" at bounding box center [368, 172] width 6 height 5
radio input "true"
click at [390, 209] on label "True" at bounding box center [389, 214] width 56 height 18
click at [371, 212] on input "True" at bounding box center [368, 214] width 6 height 5
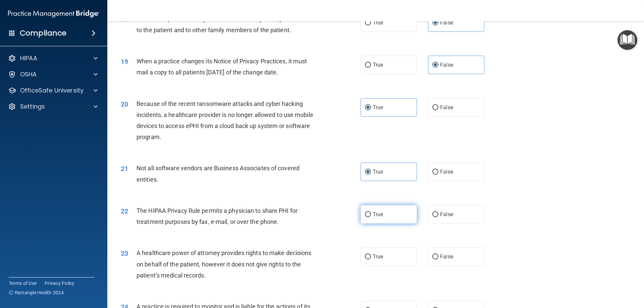
radio input "true"
click at [453, 256] on label "False" at bounding box center [456, 256] width 56 height 18
click at [438, 256] on input "False" at bounding box center [435, 257] width 6 height 5
radio input "true"
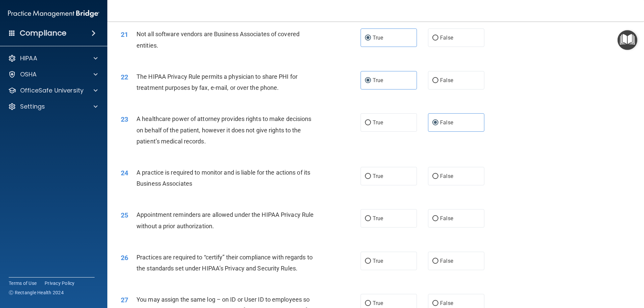
scroll to position [1107, 0]
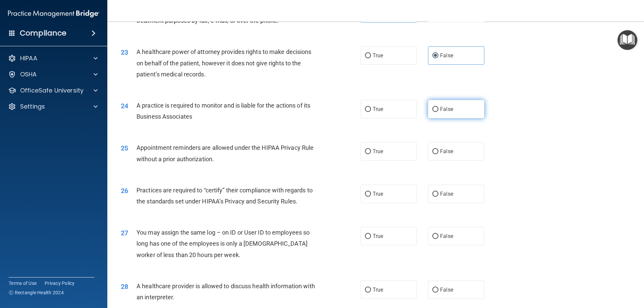
click at [452, 115] on label "False" at bounding box center [456, 109] width 56 height 18
click at [438, 112] on input "False" at bounding box center [435, 109] width 6 height 5
radio input "true"
click at [398, 146] on label "True" at bounding box center [389, 151] width 56 height 18
click at [371, 149] on input "True" at bounding box center [368, 151] width 6 height 5
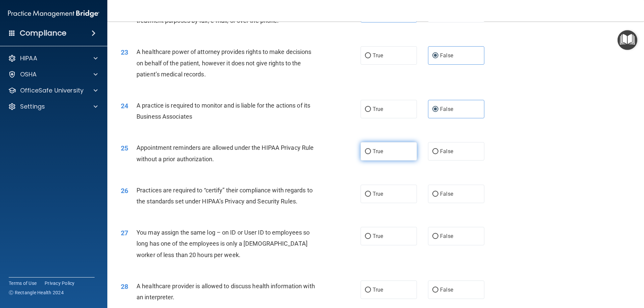
radio input "true"
click at [449, 195] on span "False" at bounding box center [446, 194] width 13 height 6
click at [438, 195] on input "False" at bounding box center [435, 194] width 6 height 5
radio input "true"
click at [463, 239] on label "False" at bounding box center [456, 236] width 56 height 18
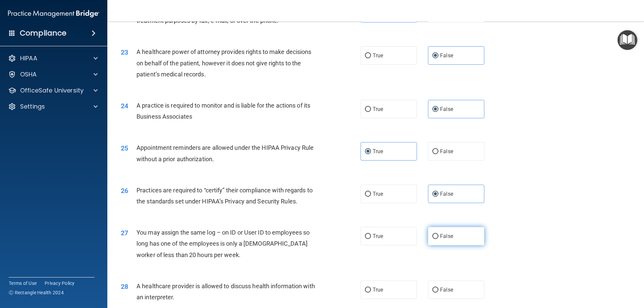
click at [438, 239] on input "False" at bounding box center [435, 236] width 6 height 5
radio input "true"
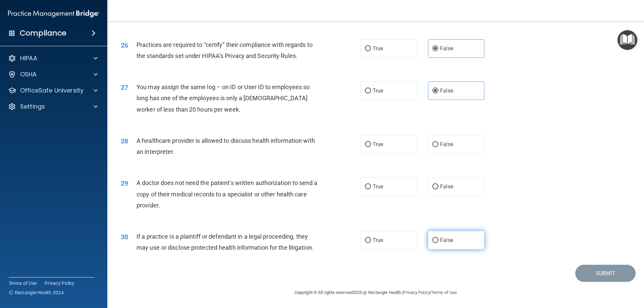
scroll to position [1253, 0]
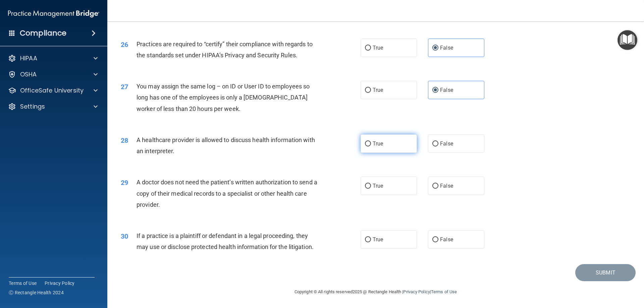
click at [373, 146] on span "True" at bounding box center [378, 144] width 10 height 6
click at [371, 146] on input "True" at bounding box center [368, 144] width 6 height 5
radio input "true"
click at [385, 180] on label "True" at bounding box center [389, 186] width 56 height 18
click at [371, 184] on input "True" at bounding box center [368, 186] width 6 height 5
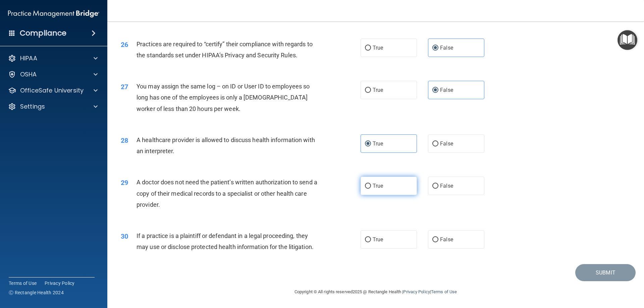
radio input "true"
click at [397, 238] on label "True" at bounding box center [389, 239] width 56 height 18
click at [371, 238] on input "True" at bounding box center [368, 239] width 6 height 5
radio input "true"
click at [580, 277] on button "Submit" at bounding box center [605, 272] width 60 height 17
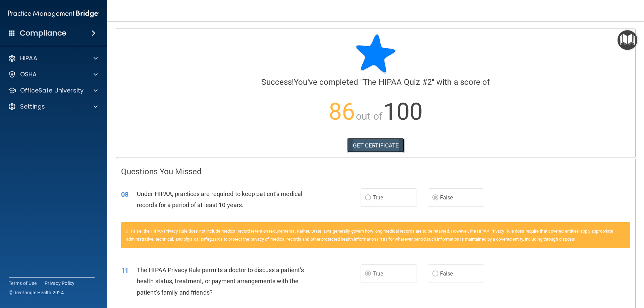
click at [374, 143] on link "GET CERTIFICATE" at bounding box center [375, 145] width 57 height 15
click at [93, 91] on div at bounding box center [94, 91] width 17 height 8
click at [55, 103] on p "HIPAA Training" at bounding box center [31, 106] width 55 height 7
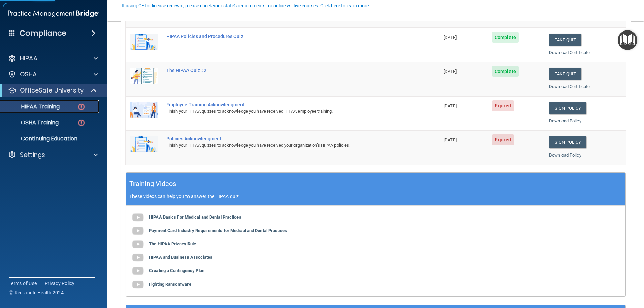
scroll to position [168, 0]
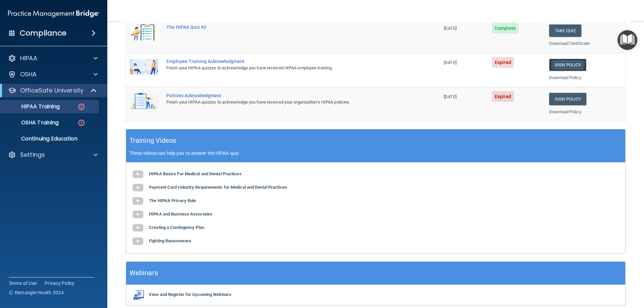
click at [558, 63] on link "Sign Policy" at bounding box center [567, 65] width 37 height 12
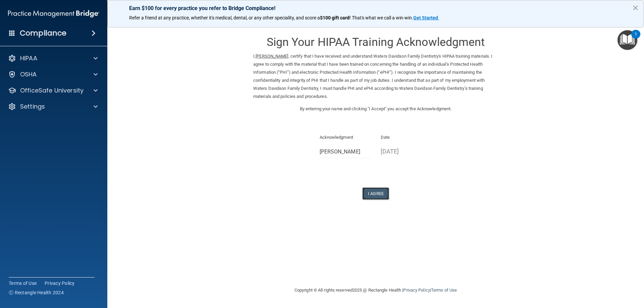
click at [377, 199] on button "I Agree" at bounding box center [375, 193] width 27 height 12
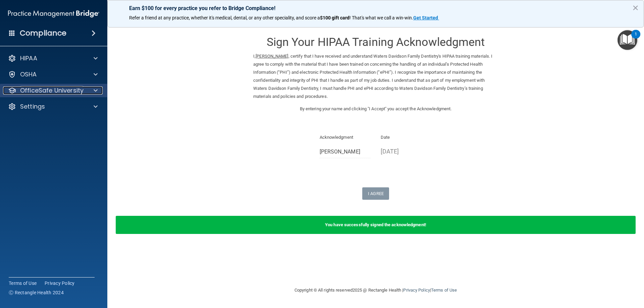
click at [97, 90] on span at bounding box center [96, 91] width 4 height 8
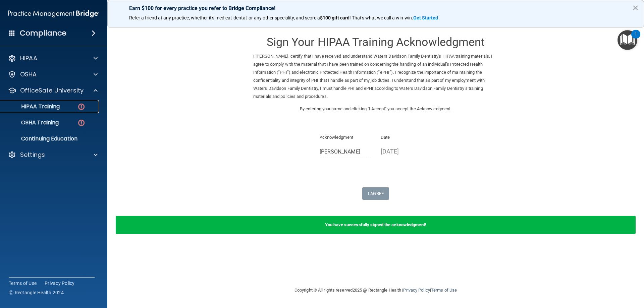
click at [62, 104] on div "HIPAA Training" at bounding box center [50, 106] width 92 height 7
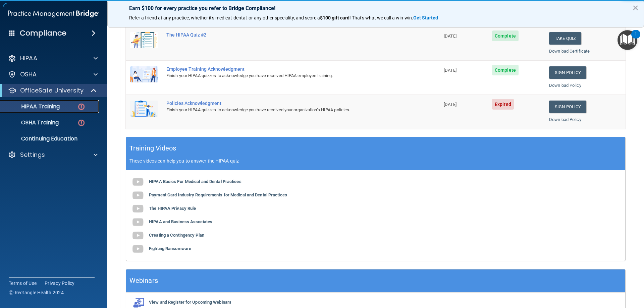
scroll to position [168, 0]
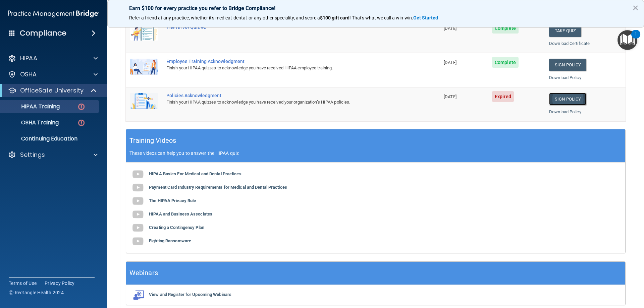
click at [551, 99] on link "Sign Policy" at bounding box center [567, 99] width 37 height 12
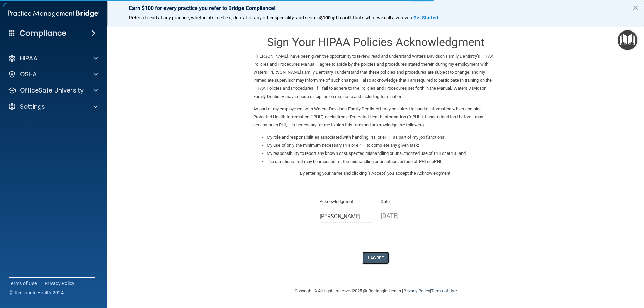
click at [372, 259] on button "I Agree" at bounding box center [375, 258] width 27 height 12
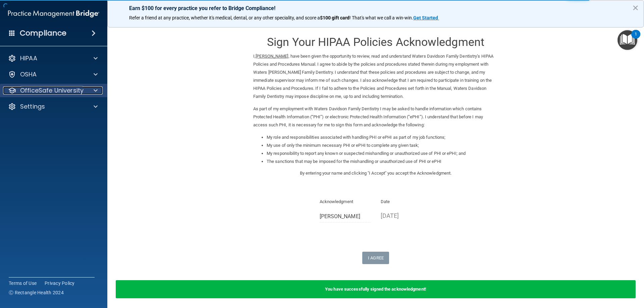
click at [98, 92] on div at bounding box center [94, 91] width 17 height 8
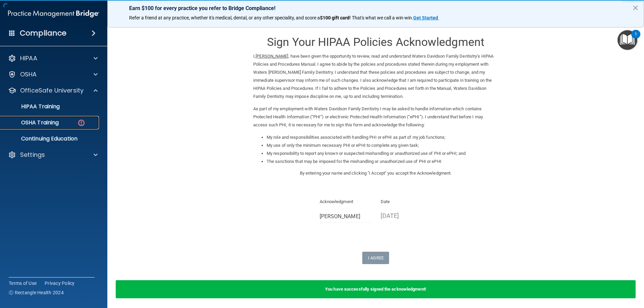
click at [72, 122] on div "OSHA Training" at bounding box center [50, 122] width 92 height 7
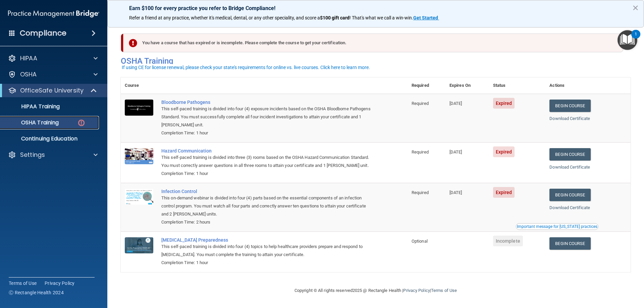
scroll to position [8, 0]
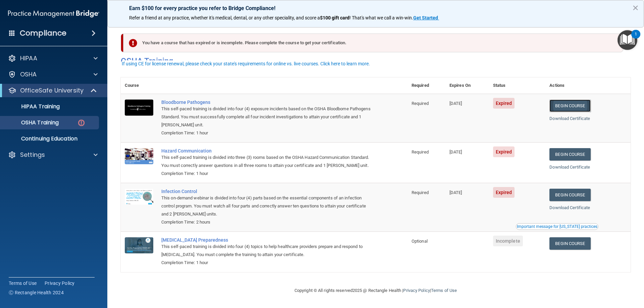
click at [566, 100] on link "Begin Course" at bounding box center [569, 106] width 41 height 12
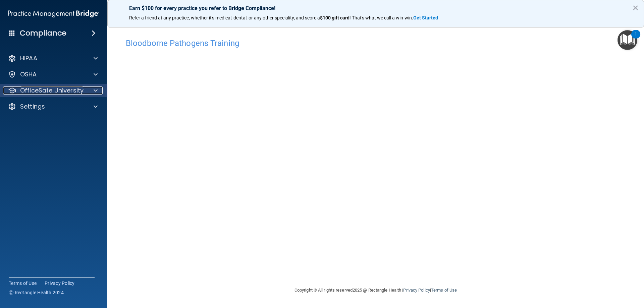
click at [97, 91] on span at bounding box center [96, 91] width 4 height 8
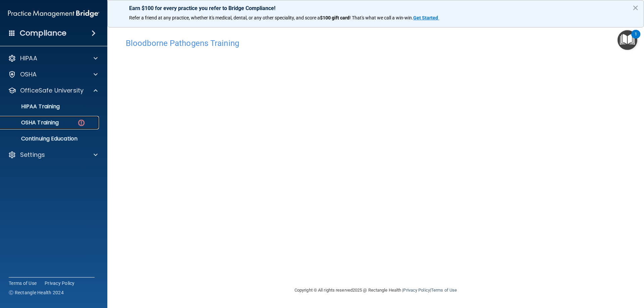
click at [63, 121] on div "OSHA Training" at bounding box center [50, 122] width 92 height 7
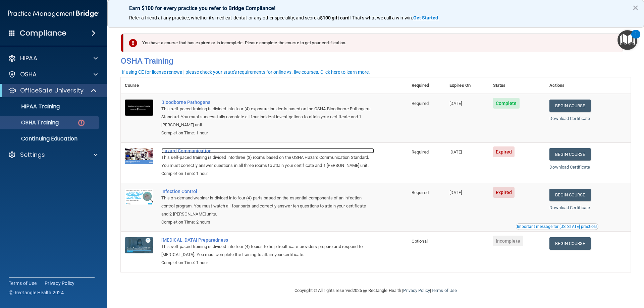
click at [182, 150] on div "Hazard Communication" at bounding box center [267, 150] width 213 height 5
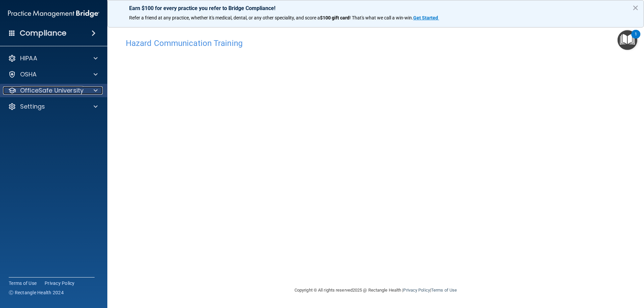
click at [91, 88] on div at bounding box center [94, 91] width 17 height 8
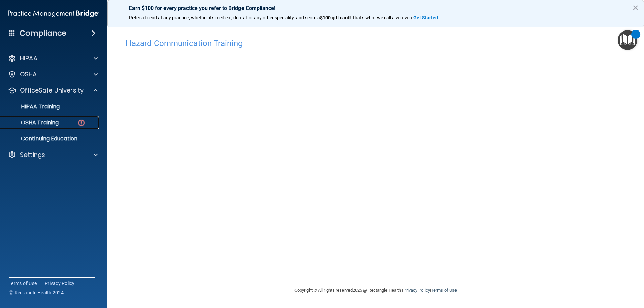
click at [61, 118] on link "OSHA Training" at bounding box center [46, 122] width 106 height 13
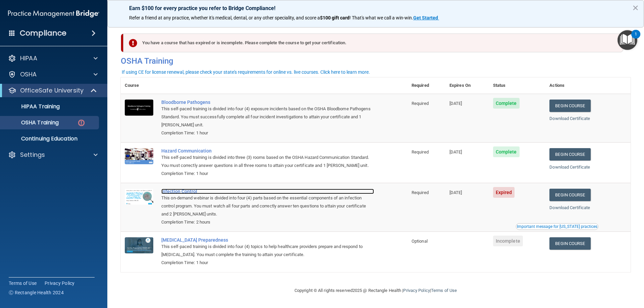
click at [177, 194] on div "Infection Control" at bounding box center [267, 191] width 213 height 5
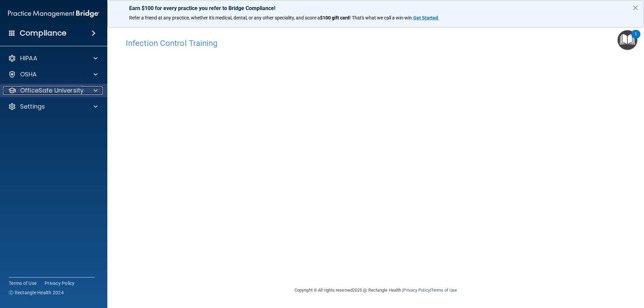
click at [92, 87] on div at bounding box center [94, 91] width 17 height 8
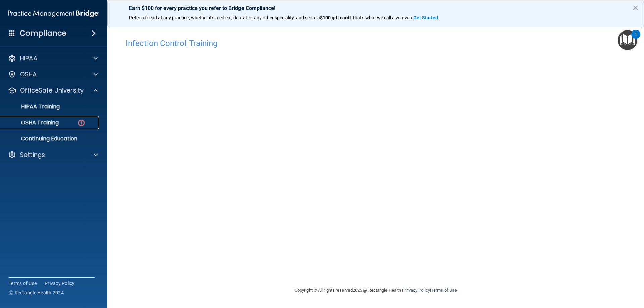
click at [64, 123] on div "OSHA Training" at bounding box center [50, 122] width 92 height 7
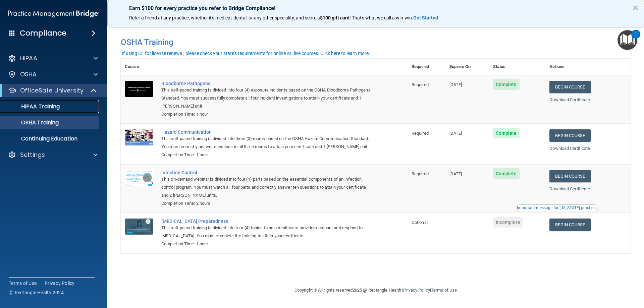
click at [48, 108] on p "HIPAA Training" at bounding box center [31, 106] width 55 height 7
